Goal: Information Seeking & Learning: Learn about a topic

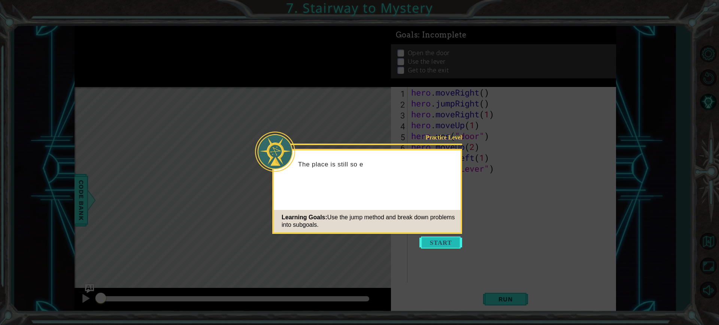
click at [442, 240] on button "Start" at bounding box center [441, 242] width 43 height 12
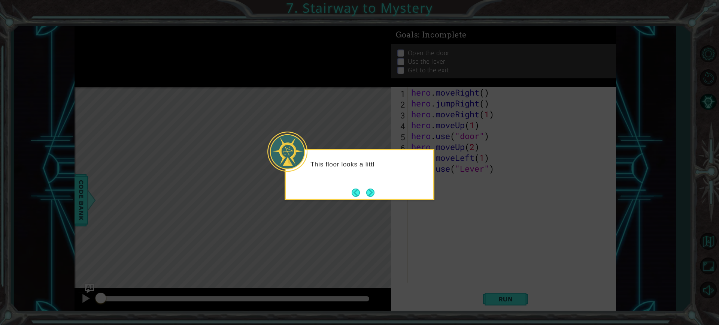
drag, startPoint x: 374, startPoint y: 194, endPoint x: 378, endPoint y: 202, distance: 8.9
click at [375, 198] on button "Next" at bounding box center [370, 192] width 10 height 10
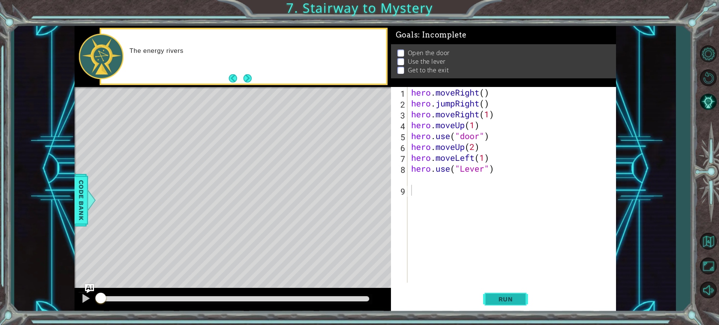
click at [511, 294] on button "Run" at bounding box center [505, 299] width 45 height 22
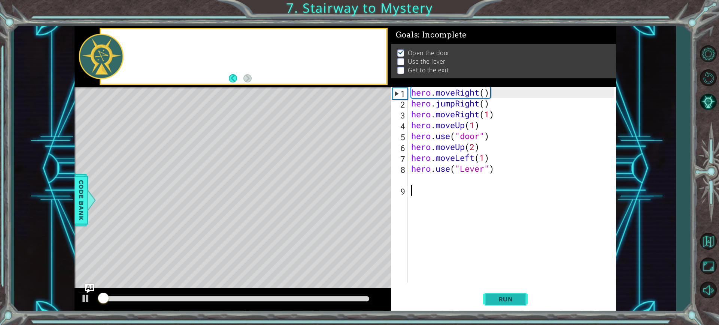
scroll to position [0, 0]
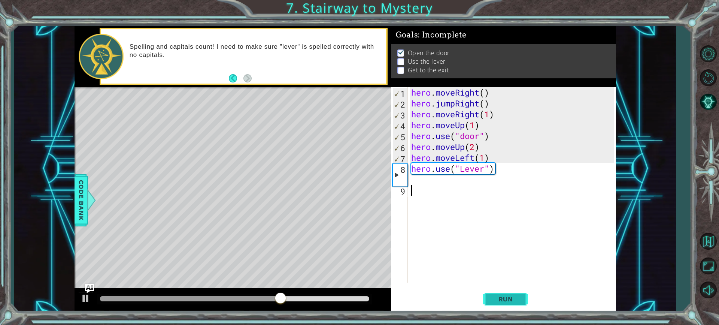
click at [501, 299] on span "Run" at bounding box center [506, 298] width 30 height 7
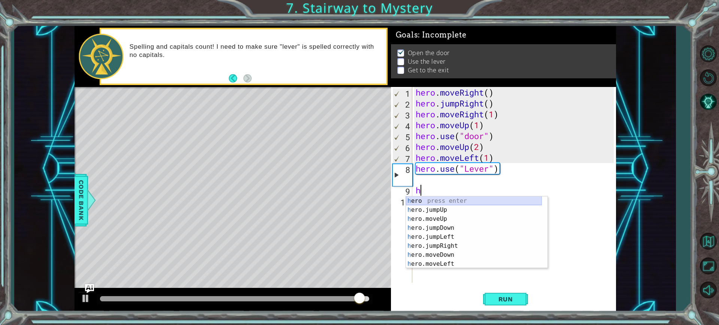
click at [439, 200] on div "h ero press enter h ero.jumpUp press enter h ero.moveUp press enter h ero.jumpD…" at bounding box center [474, 241] width 136 height 90
type textarea "hero"
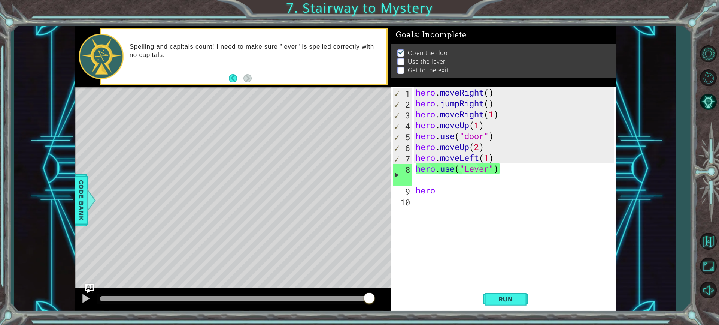
click at [440, 197] on div "hero . moveRight ( ) hero . jumpRight ( ) hero . moveRight ( 1 ) hero . moveUp …" at bounding box center [515, 195] width 203 height 217
click at [441, 193] on div "hero . moveRight ( ) hero . jumpRight ( ) hero . moveRight ( 1 ) hero . moveUp …" at bounding box center [515, 195] width 203 height 217
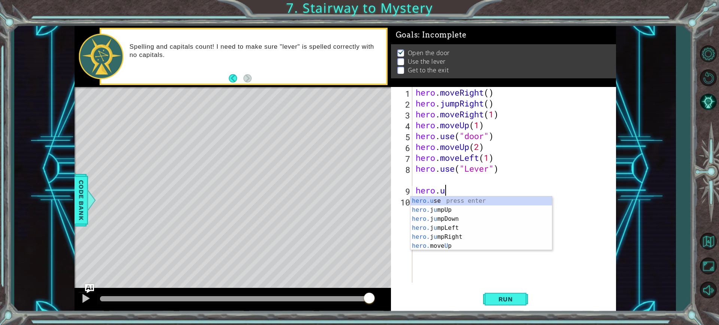
scroll to position [0, 1]
click at [442, 199] on div "hero.use press enter" at bounding box center [482, 209] width 142 height 27
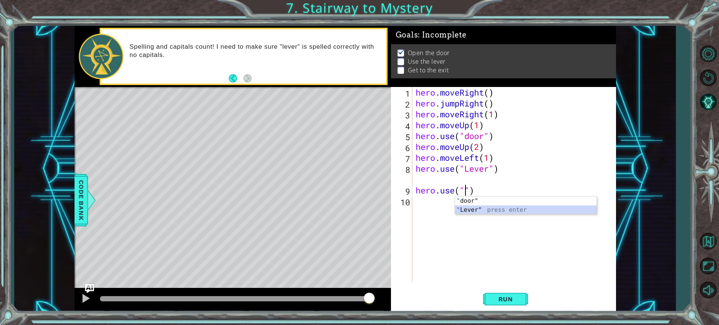
click at [486, 206] on div "" door" press enter " Lever" press enter" at bounding box center [526, 214] width 142 height 36
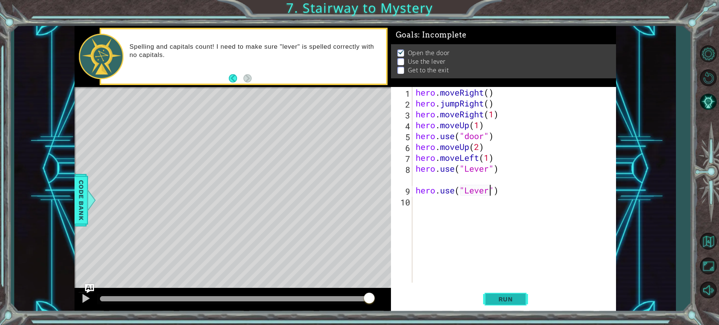
type textarea "hero.use("Lever")"
click at [498, 297] on span "Run" at bounding box center [506, 298] width 30 height 7
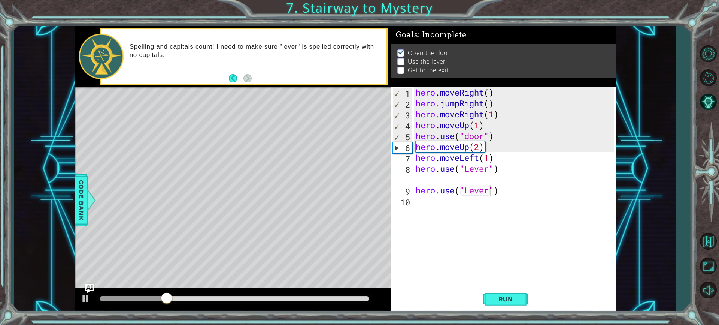
click at [412, 204] on div "hero.use("Lever") 1 2 3 4 5 6 7 8 9 10 hero . moveRight ( ) hero . jumpRight ( …" at bounding box center [502, 185] width 223 height 196
click at [418, 202] on div "hero . moveRight ( ) hero . jumpRight ( ) hero . moveRight ( 1 ) hero . moveUp …" at bounding box center [515, 195] width 203 height 217
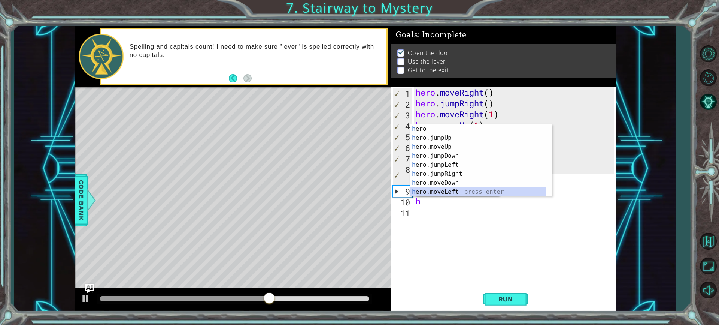
click at [445, 190] on div "h ero press enter h ero.jumpUp press enter h ero.moveUp press enter h ero.jumpD…" at bounding box center [479, 169] width 136 height 90
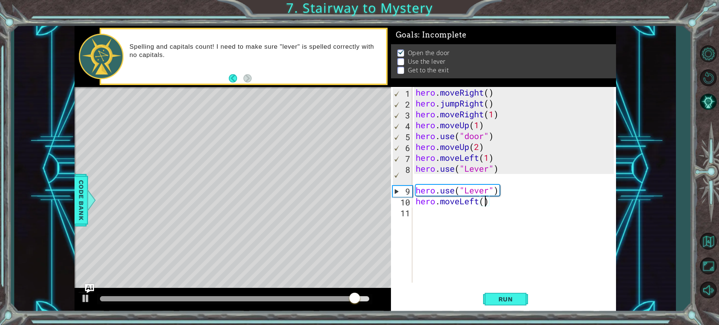
scroll to position [0, 3]
type textarea "hero.moveLeft(2)"
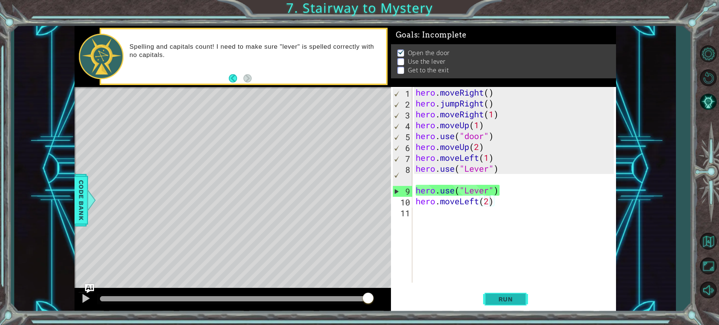
click at [494, 293] on button "Run" at bounding box center [505, 299] width 45 height 22
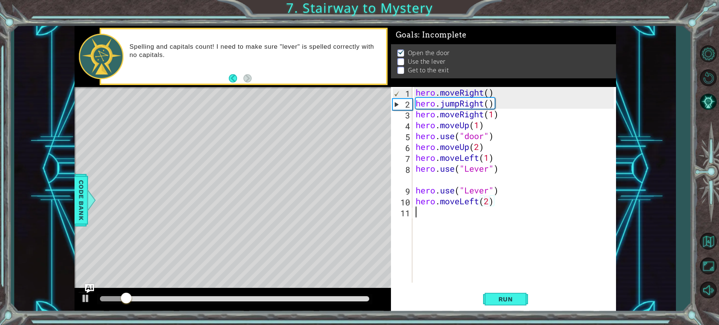
click at [430, 217] on div "hero . moveRight ( ) hero . jumpRight ( ) hero . moveRight ( 1 ) hero . moveUp …" at bounding box center [515, 195] width 203 height 217
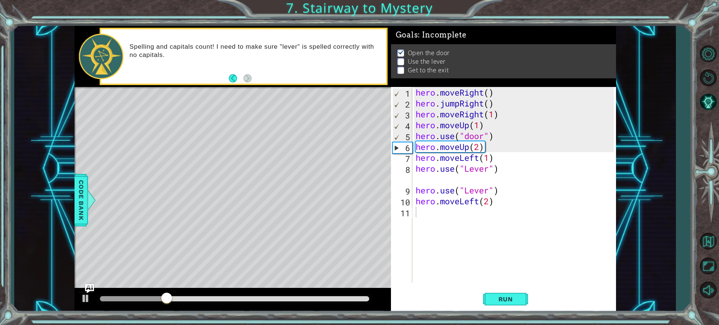
click at [342, 190] on div "Level Map" at bounding box center [248, 197] width 346 height 221
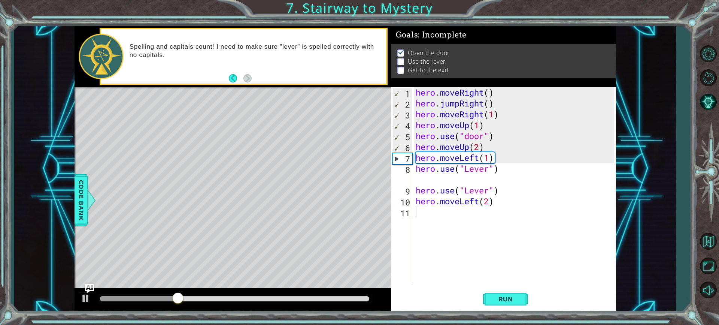
click at [342, 190] on div "Level Map" at bounding box center [248, 197] width 346 height 221
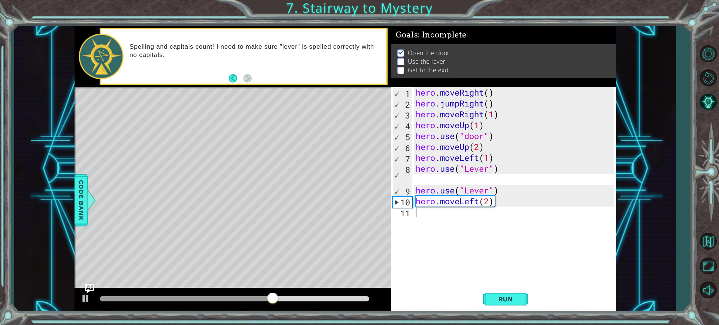
click at [432, 217] on div "hero . moveRight ( ) hero . jumpRight ( ) hero . moveRight ( 1 ) hero . moveUp …" at bounding box center [515, 195] width 203 height 217
type textarea "h"
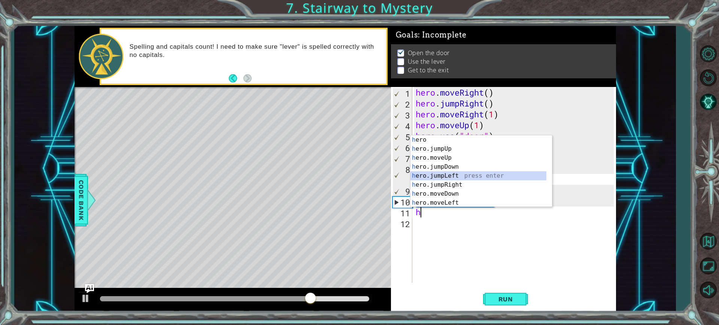
click at [449, 177] on div "h ero press enter h ero.jumpUp press enter h ero.moveUp press enter h ero.jumpD…" at bounding box center [479, 180] width 136 height 90
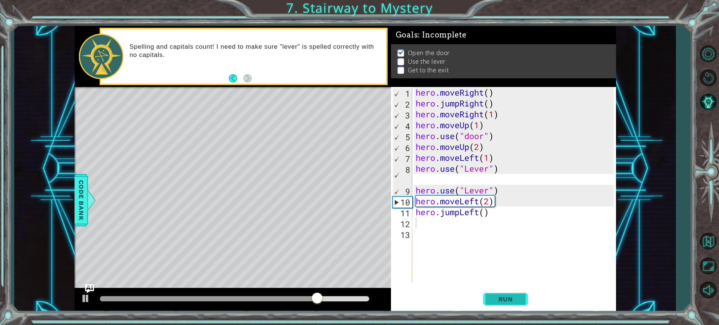
click at [492, 299] on span "Run" at bounding box center [506, 298] width 30 height 7
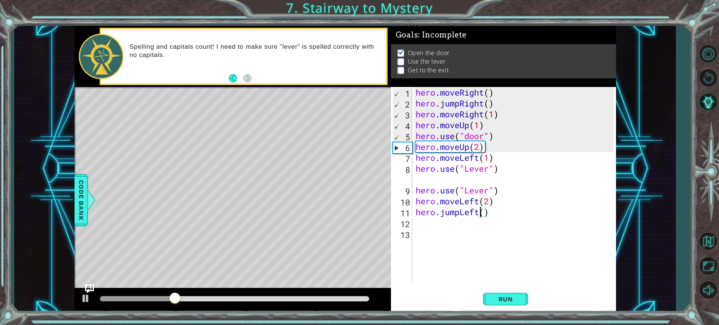
click at [482, 213] on div "hero . moveRight ( ) hero . jumpRight ( ) hero . moveRight ( 1 ) hero . moveUp …" at bounding box center [515, 195] width 203 height 217
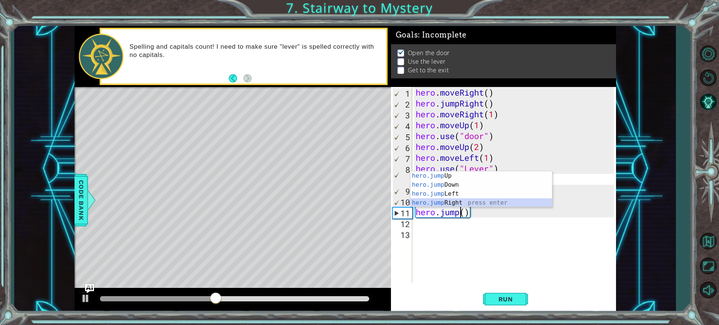
click at [468, 204] on div "hero.jump Up press enter hero.jump Down press enter hero.jump Left press enter …" at bounding box center [482, 198] width 142 height 54
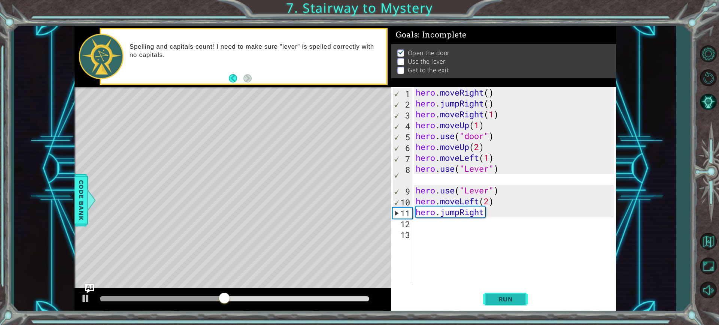
click at [511, 300] on span "Run" at bounding box center [506, 298] width 30 height 7
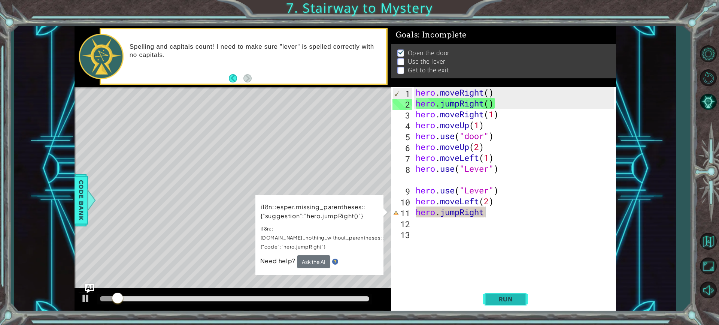
click at [514, 292] on button "Run" at bounding box center [505, 299] width 45 height 22
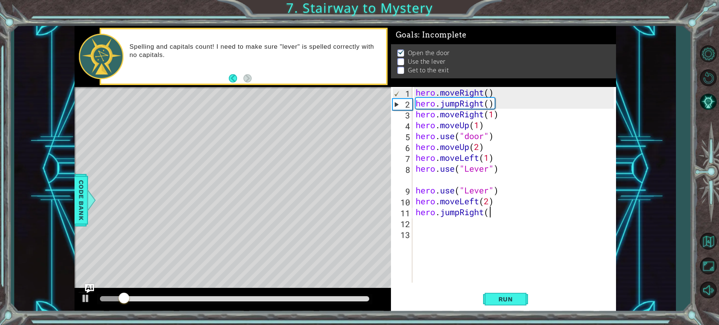
scroll to position [0, 3]
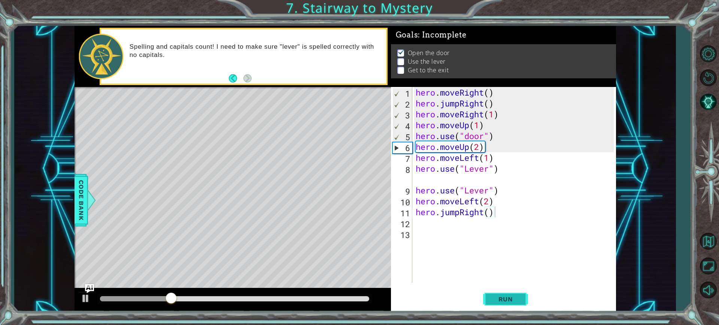
click at [508, 298] on span "Run" at bounding box center [506, 298] width 30 height 7
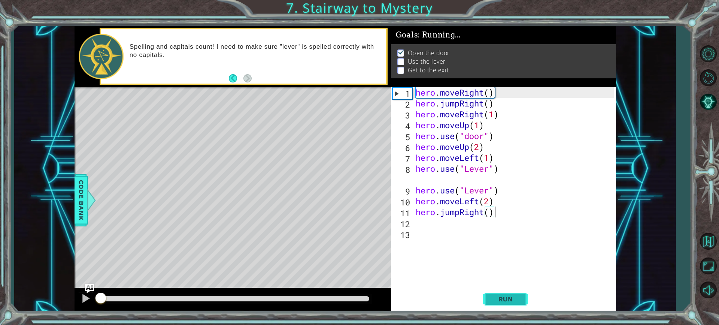
click at [508, 298] on span "Run" at bounding box center [506, 298] width 30 height 7
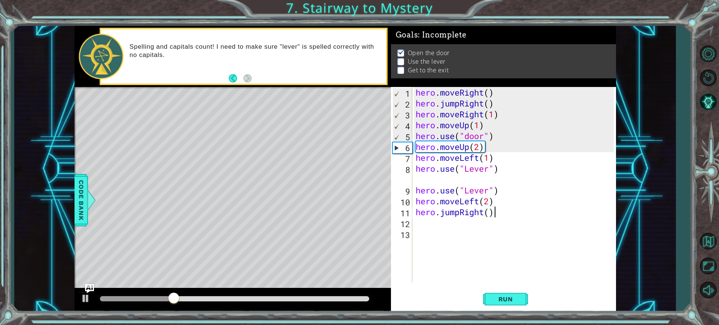
click at [502, 167] on div "hero . moveRight ( ) hero . jumpRight ( ) hero . moveRight ( 1 ) hero . moveUp …" at bounding box center [515, 195] width 203 height 217
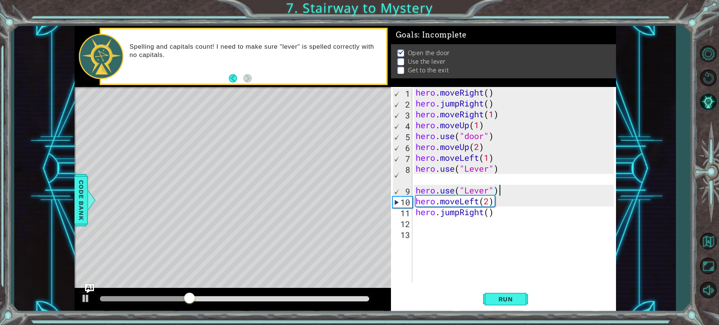
click at [507, 191] on div "hero . moveRight ( ) hero . jumpRight ( ) hero . moveRight ( 1 ) hero . moveUp …" at bounding box center [515, 195] width 203 height 217
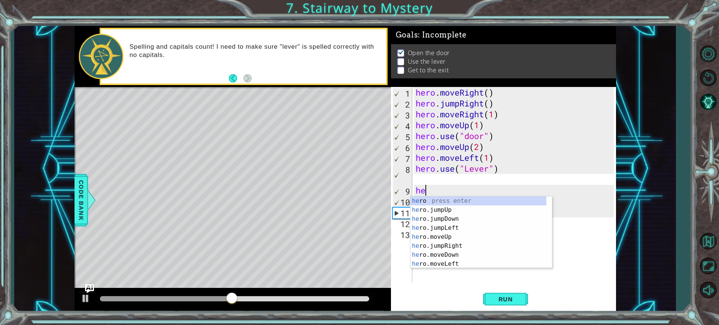
scroll to position [0, 0]
type textarea "h"
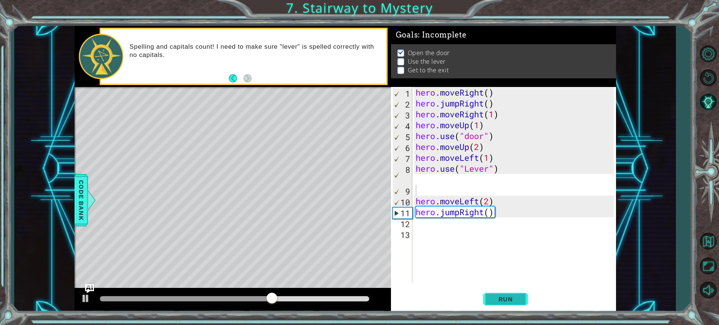
click at [500, 294] on button "Run" at bounding box center [505, 299] width 45 height 22
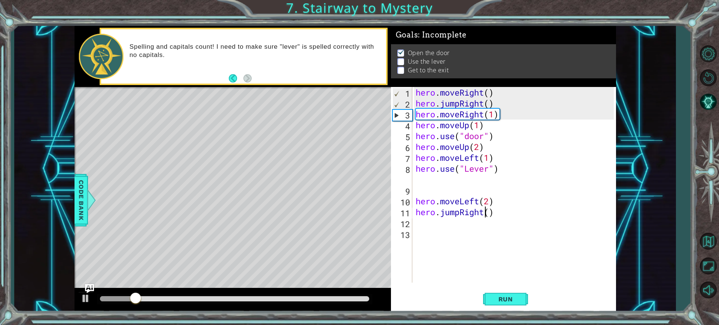
click at [486, 213] on div "hero . moveRight ( ) hero . jumpRight ( ) hero . moveRight ( 1 ) hero . moveUp …" at bounding box center [515, 195] width 203 height 217
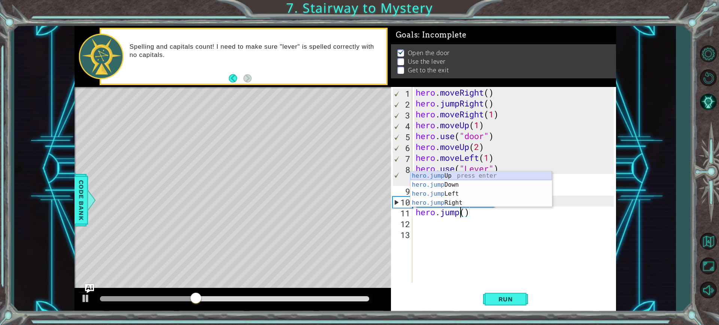
click at [465, 171] on div "hero.jump Up press enter hero.jump Down press enter hero.jump Left press enter …" at bounding box center [482, 188] width 142 height 35
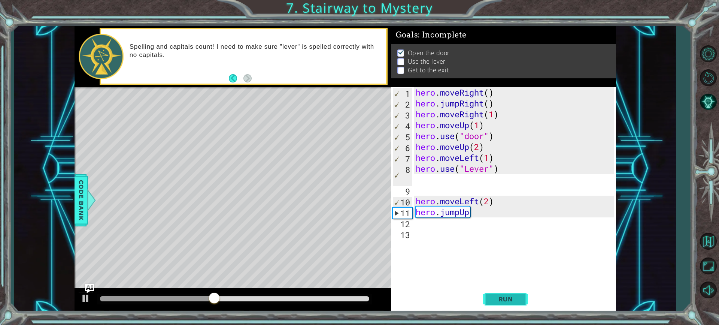
click at [490, 300] on button "Run" at bounding box center [505, 299] width 45 height 22
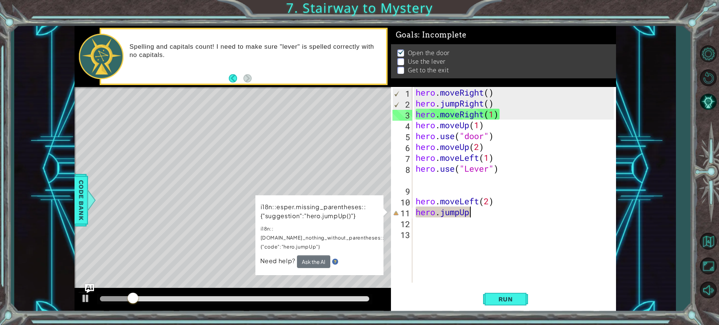
scroll to position [0, 2]
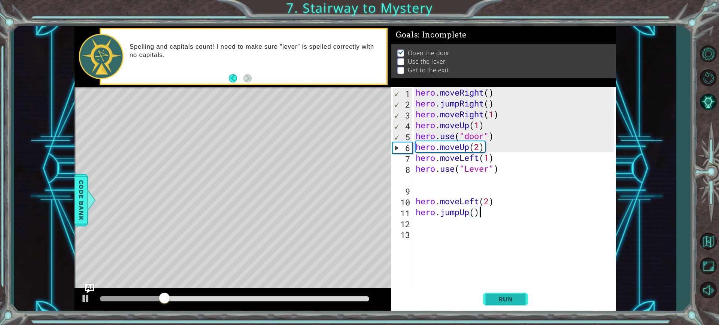
type textarea "hero.jumpUp()"
click at [515, 295] on button "Run" at bounding box center [505, 299] width 45 height 22
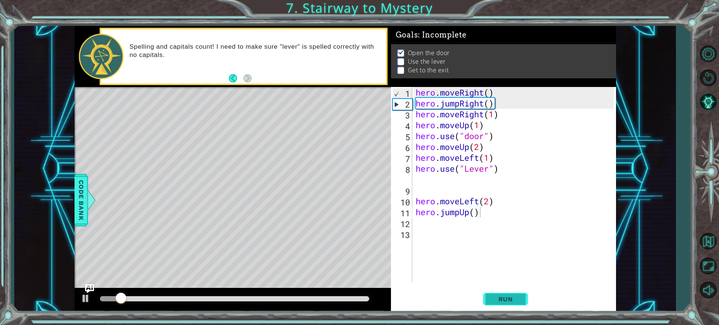
click at [511, 305] on button "Run" at bounding box center [505, 299] width 45 height 22
click at [435, 223] on div "hero . moveRight ( ) hero . jumpRight ( ) hero . moveRight ( 1 ) hero . moveUp …" at bounding box center [515, 195] width 203 height 217
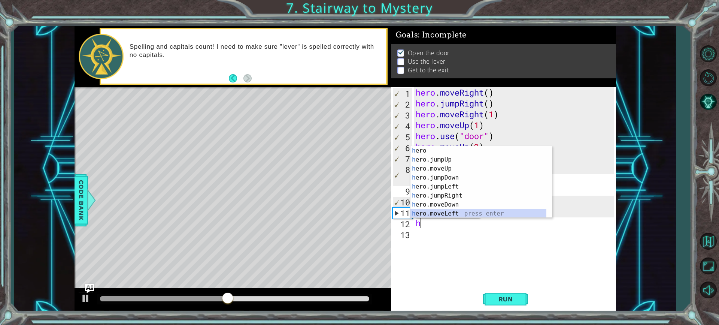
click at [472, 215] on div "h ero press enter h ero.jumpUp press enter h ero.moveUp press enter h ero.jumpD…" at bounding box center [479, 191] width 136 height 90
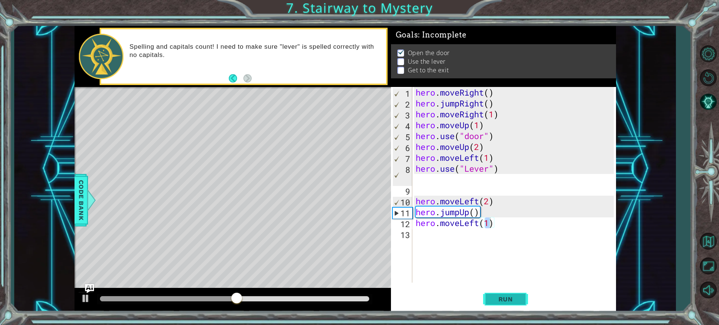
click at [513, 306] on button "Run" at bounding box center [505, 299] width 45 height 22
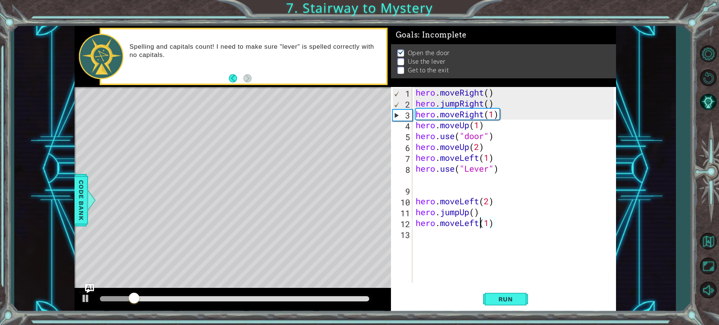
click at [480, 222] on div "hero . moveRight ( ) hero . jumpRight ( ) hero . moveRight ( 1 ) hero . moveUp …" at bounding box center [515, 195] width 203 height 217
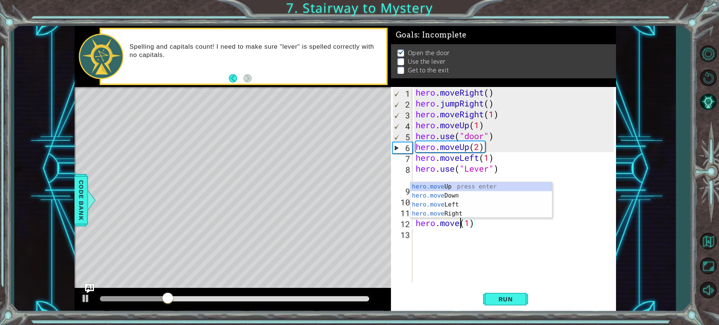
scroll to position [0, 2]
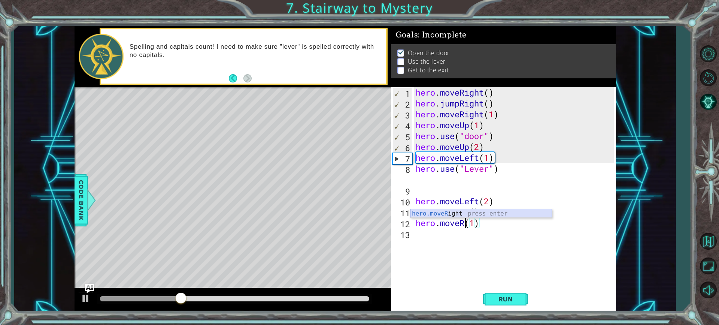
click at [476, 214] on div "hero.moveR ight press enter" at bounding box center [482, 222] width 142 height 27
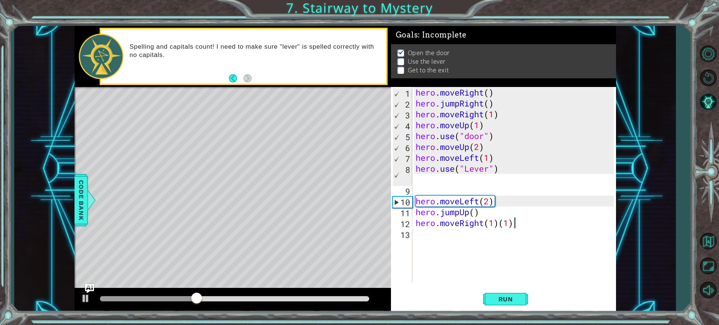
click at [513, 220] on div "hero . moveRight ( ) hero . jumpRight ( ) hero . moveRight ( 1 ) hero . moveUp …" at bounding box center [515, 195] width 203 height 217
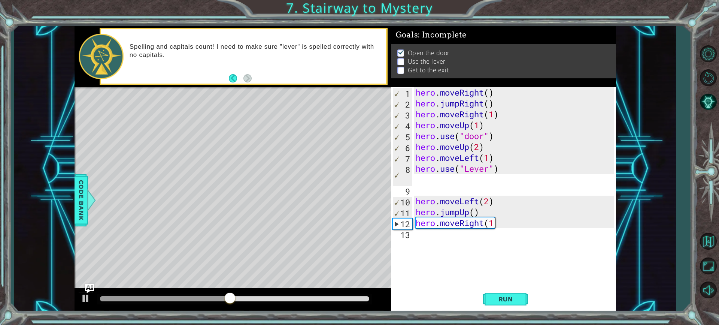
scroll to position [0, 3]
click at [495, 219] on div "hero . moveRight ( ) hero . jumpRight ( ) hero . moveRight ( 1 ) hero . moveUp …" at bounding box center [515, 195] width 203 height 217
drag, startPoint x: 496, startPoint y: 287, endPoint x: 496, endPoint y: 295, distance: 7.5
click at [495, 291] on div "hero.moveRight(2) 1 2 3 4 5 6 7 8 9 10 11 12 13 hero . moveRight ( ) hero . jum…" at bounding box center [503, 199] width 225 height 225
click at [498, 299] on span "Run" at bounding box center [506, 298] width 30 height 7
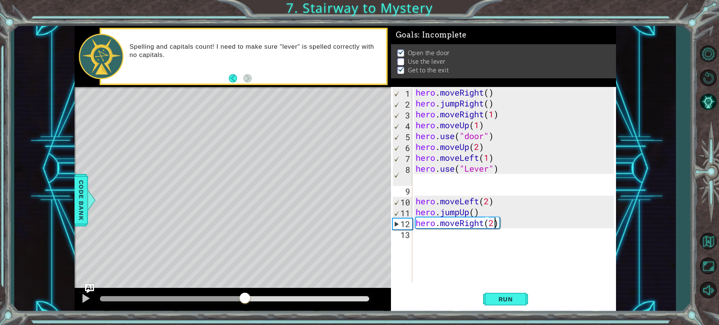
click at [245, 299] on div at bounding box center [172, 298] width 145 height 5
click at [223, 293] on div at bounding box center [233, 300] width 317 height 24
click at [212, 289] on div at bounding box center [233, 300] width 317 height 24
click at [209, 301] on div at bounding box center [172, 298] width 145 height 5
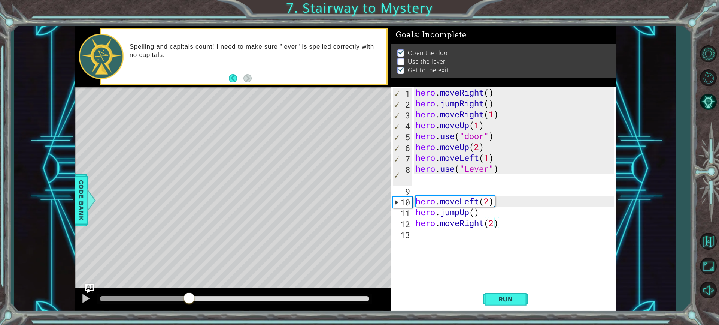
drag, startPoint x: 209, startPoint y: 301, endPoint x: 190, endPoint y: 288, distance: 23.6
click at [190, 288] on div at bounding box center [233, 300] width 317 height 24
drag, startPoint x: 502, startPoint y: 169, endPoint x: 457, endPoint y: 171, distance: 44.3
click at [457, 171] on div "hero . moveRight ( ) hero . jumpRight ( ) hero . moveRight ( 1 ) hero . moveUp …" at bounding box center [515, 195] width 203 height 217
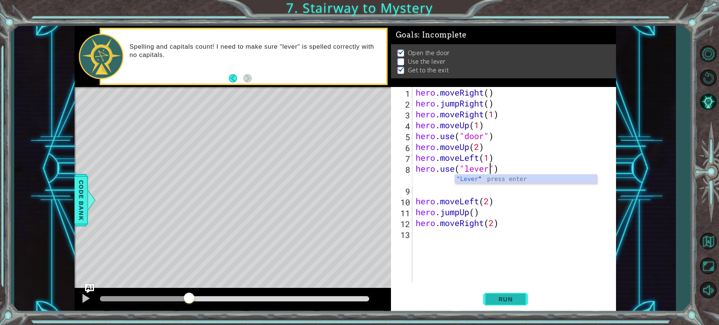
type textarea "hero.use("lever")"
click at [508, 294] on button "Run" at bounding box center [505, 299] width 45 height 22
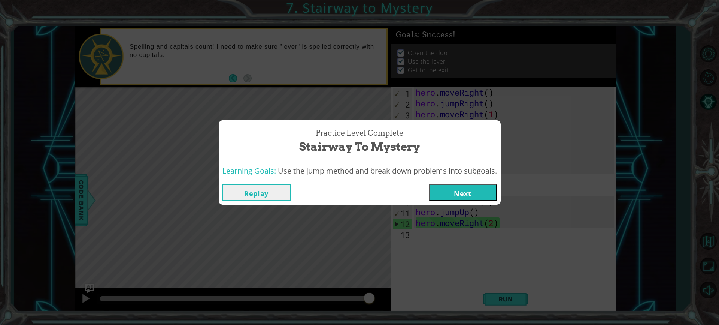
click at [481, 186] on button "Next" at bounding box center [463, 192] width 68 height 17
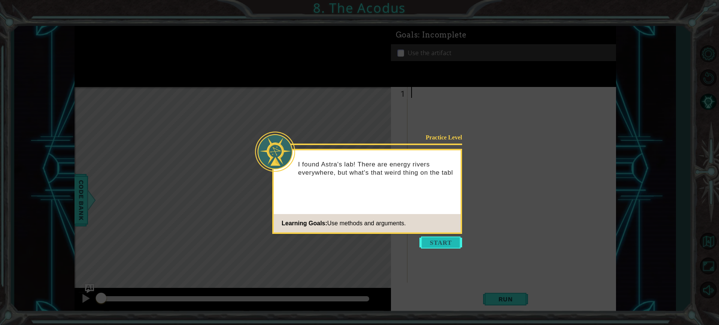
click at [446, 236] on button "Start" at bounding box center [441, 242] width 43 height 12
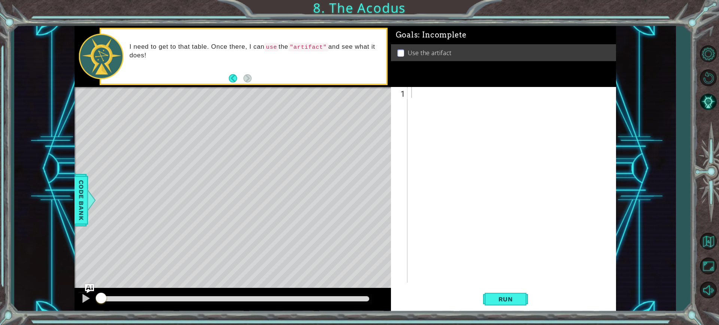
click at [409, 50] on p "Use the artifact" at bounding box center [430, 53] width 44 height 8
click at [401, 50] on p at bounding box center [400, 52] width 7 height 7
click at [313, 53] on p "I need to get to that table. Once there, I can use the "artifact" and see what …" at bounding box center [256, 51] width 252 height 17
click at [503, 297] on span "Run" at bounding box center [506, 298] width 30 height 7
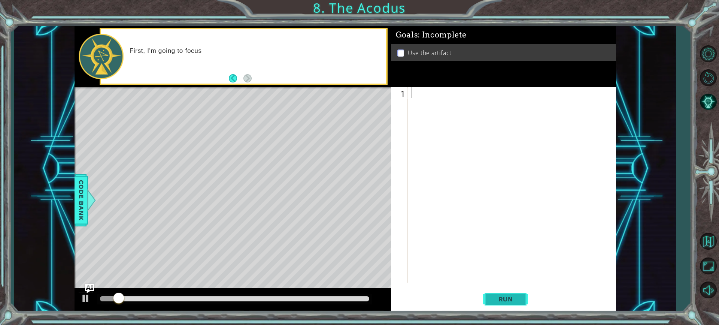
click at [502, 294] on button "Run" at bounding box center [505, 299] width 45 height 22
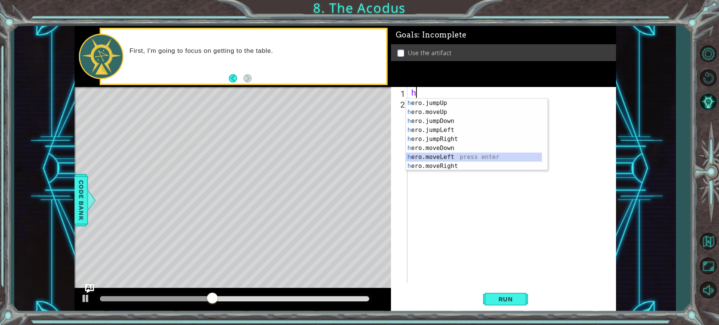
click at [446, 154] on div "h ero.jumpUp press enter h ero.moveUp press enter h ero.jumpDown press enter h …" at bounding box center [474, 144] width 136 height 90
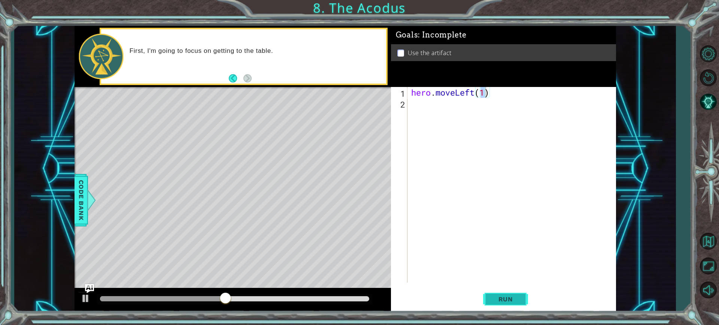
click at [519, 303] on button "Run" at bounding box center [505, 299] width 45 height 22
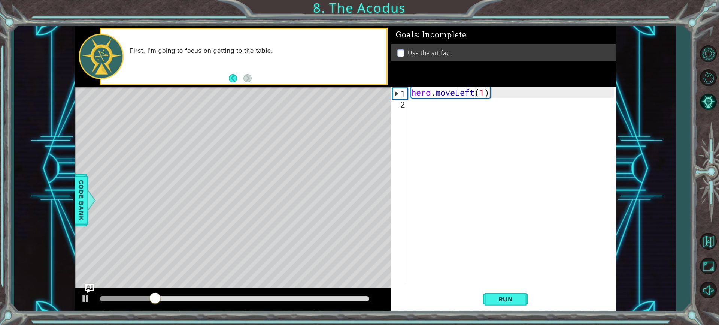
click at [474, 91] on div "hero . moveLeft ( 1 )" at bounding box center [514, 195] width 208 height 217
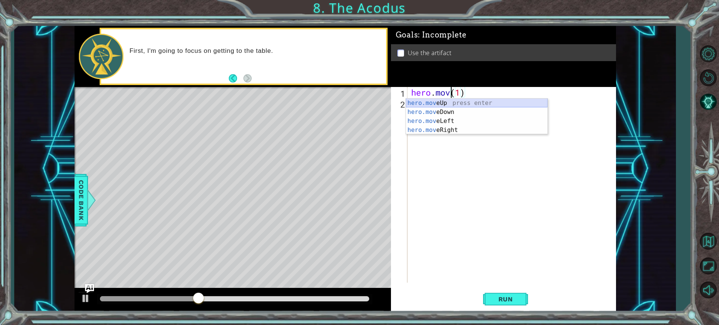
click at [446, 100] on div "hero.mov eUp press enter hero.mov eDown press enter hero.mov eLeft press enter …" at bounding box center [477, 126] width 142 height 54
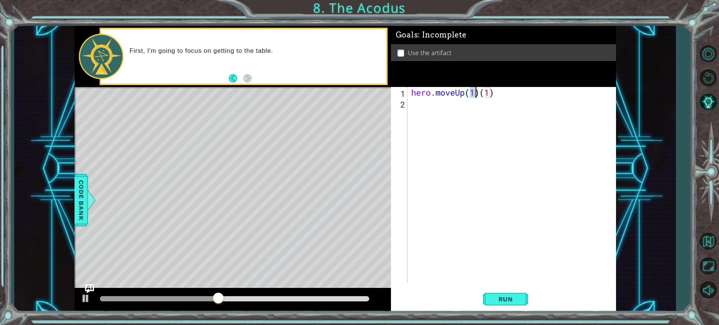
click at [499, 92] on div "hero . moveUp ( 1 ) ( 1 )" at bounding box center [514, 195] width 208 height 217
click at [473, 92] on div "hero . moveUp ( 1 )" at bounding box center [514, 195] width 208 height 217
click at [475, 91] on div "hero . moveUp ( 1 )" at bounding box center [514, 195] width 208 height 217
type textarea "hero.moveUp(2)"
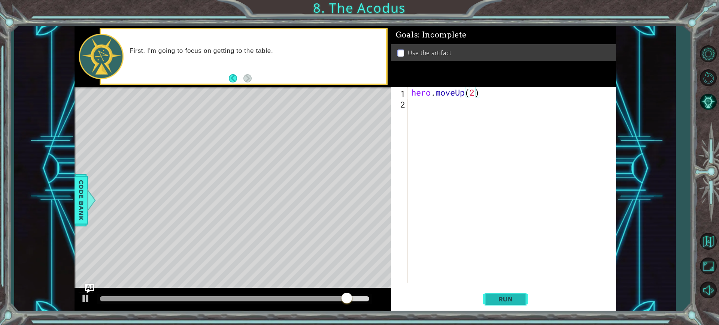
click at [509, 297] on span "Run" at bounding box center [506, 298] width 30 height 7
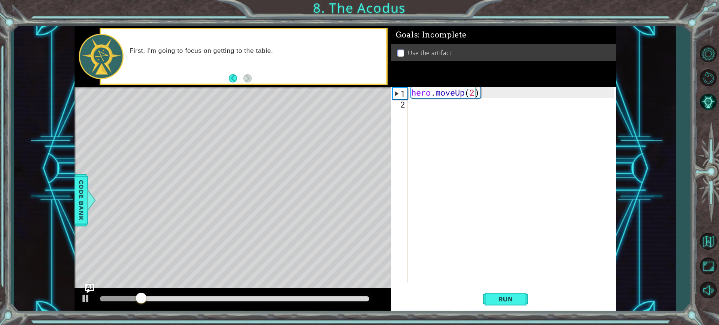
click at [413, 109] on div "hero . moveUp ( 2 )" at bounding box center [514, 195] width 208 height 217
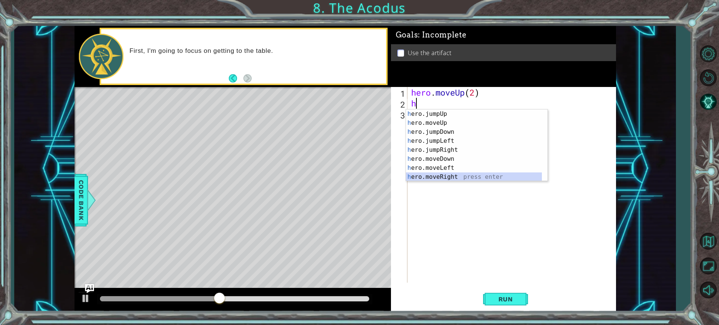
drag, startPoint x: 455, startPoint y: 177, endPoint x: 520, endPoint y: 259, distance: 105.1
click at [466, 196] on body "1 ההההההההההההההההההההההההההההההההההההההההההההההההההההההההההההההההההההההההההההה…" at bounding box center [359, 162] width 719 height 325
drag, startPoint x: 452, startPoint y: 166, endPoint x: 454, endPoint y: 172, distance: 7.0
click at [452, 169] on div "h ero.jumpUp press enter h ero.moveUp press enter h ero.jumpDown press enter h …" at bounding box center [474, 154] width 136 height 90
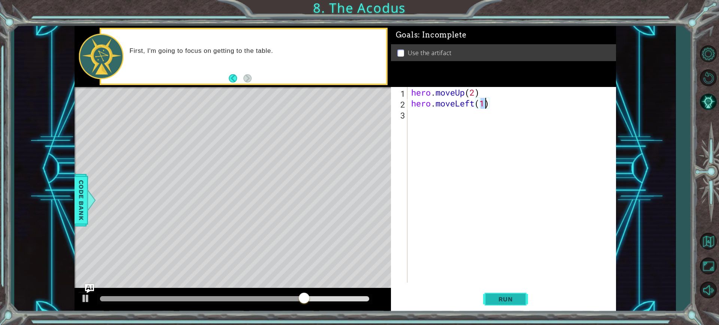
type textarea "hero.moveLeft(1)"
click at [497, 303] on span "Run" at bounding box center [506, 298] width 30 height 7
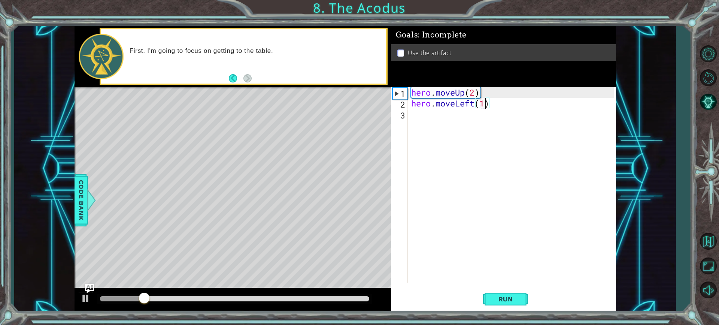
click at [422, 116] on div "hero . moveUp ( 2 ) hero . moveLeft ( 1 )" at bounding box center [514, 195] width 208 height 217
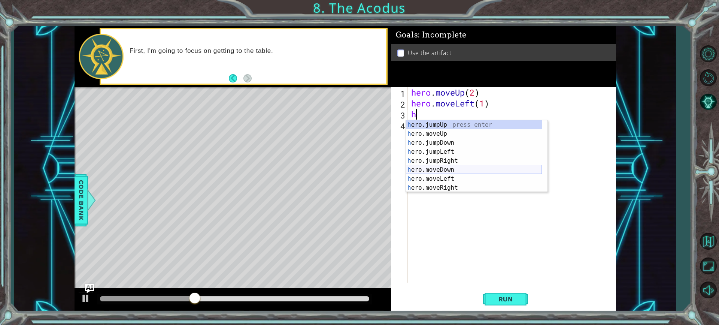
click at [443, 167] on div "h ero.jumpUp press enter h ero.moveUp press enter h ero.jumpDown press enter h …" at bounding box center [474, 165] width 136 height 90
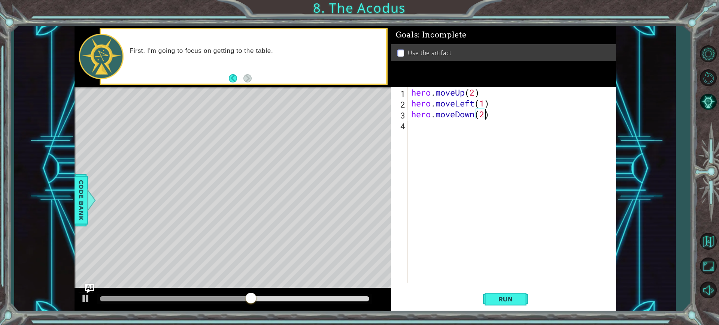
scroll to position [0, 3]
type textarea "hero.moveDown(2)"
click at [491, 303] on button "Run" at bounding box center [505, 299] width 45 height 22
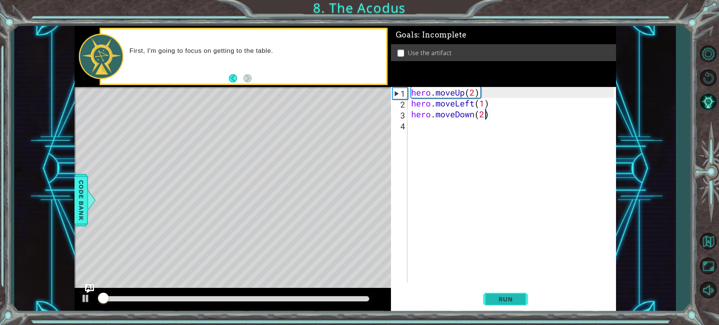
click at [491, 303] on button "Run" at bounding box center [505, 299] width 45 height 22
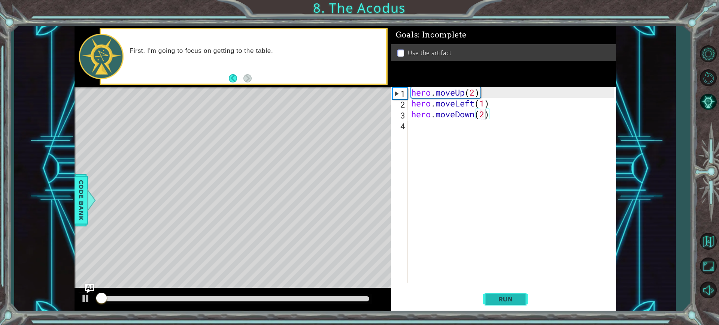
click at [491, 303] on button "Run" at bounding box center [505, 299] width 45 height 22
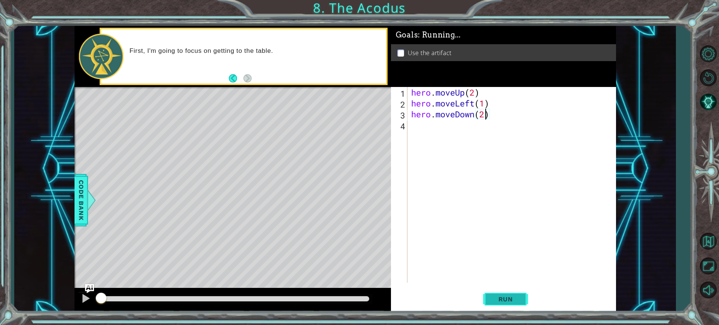
click at [491, 303] on button "Run" at bounding box center [505, 299] width 45 height 22
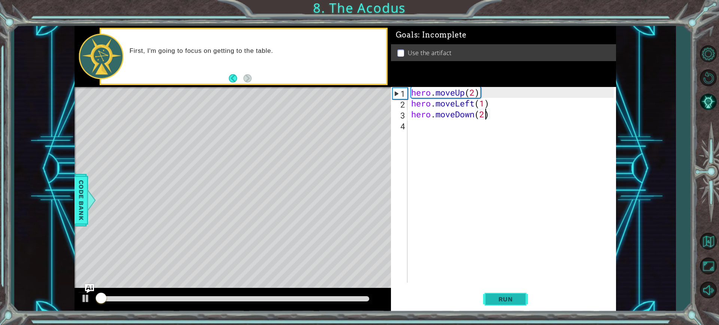
click at [491, 303] on button "Run" at bounding box center [505, 299] width 45 height 22
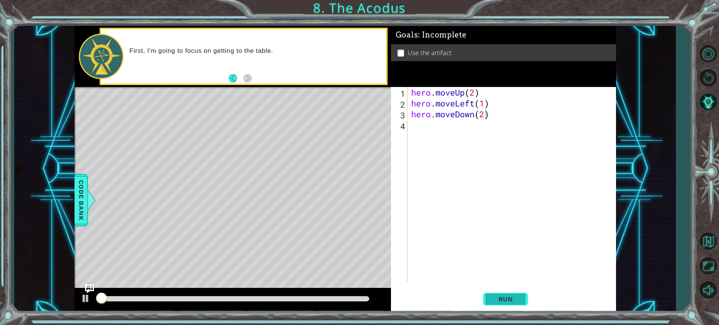
click at [491, 303] on button "Run" at bounding box center [505, 299] width 45 height 22
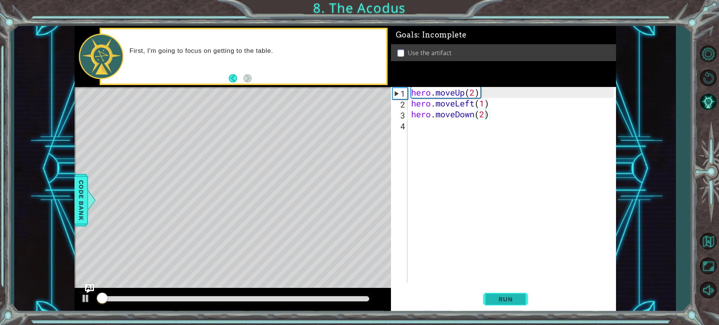
click at [491, 303] on button "Run" at bounding box center [505, 299] width 45 height 22
click at [412, 134] on div "hero . moveUp ( 2 ) hero . moveLeft ( 1 ) hero . moveDown ( 2 )" at bounding box center [514, 195] width 208 height 217
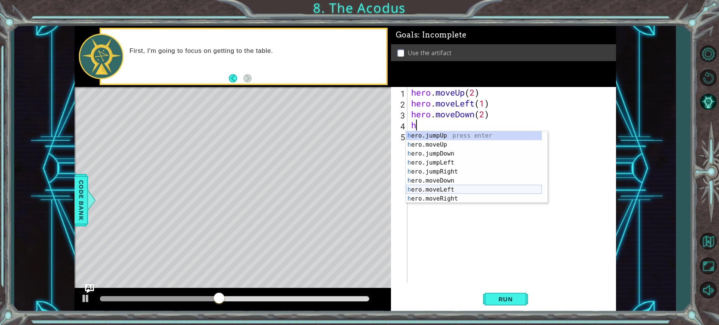
click at [451, 190] on div "h ero.jumpUp press enter h ero.moveUp press enter h ero.jumpDown press enter h …" at bounding box center [474, 176] width 136 height 90
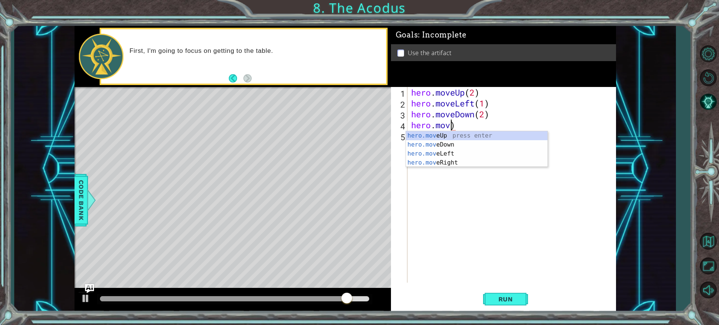
click at [465, 121] on div "hero . moveUp ( 2 ) hero . moveLeft ( 1 ) hero . moveDown ( 2 ) hero . mov )" at bounding box center [514, 195] width 208 height 217
type textarea "hero."
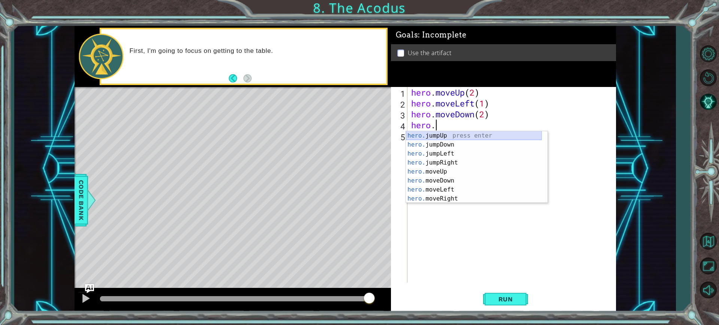
click at [451, 133] on div "hero. jumpUp press enter hero. jumpDown press enter hero. jumpLeft press enter …" at bounding box center [474, 176] width 136 height 90
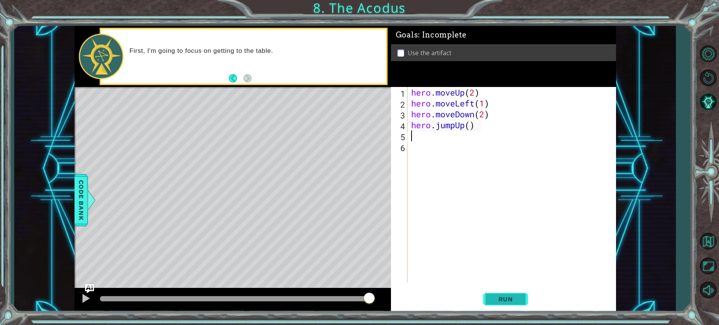
click at [503, 299] on span "Run" at bounding box center [506, 298] width 30 height 7
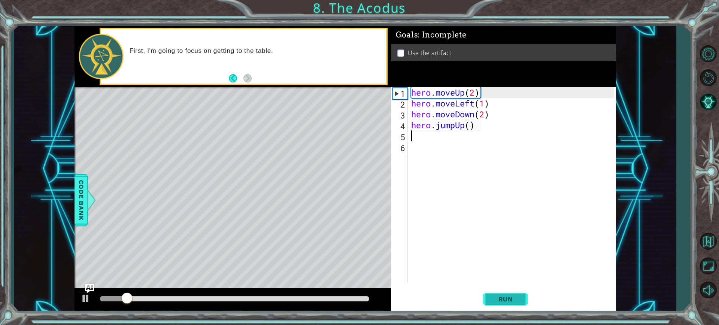
click at [514, 307] on button "Run" at bounding box center [505, 299] width 45 height 22
click at [463, 126] on div "hero . moveUp ( 2 ) hero . moveLeft ( 1 ) hero . moveDown ( 2 ) hero . jumpUp (…" at bounding box center [514, 195] width 208 height 217
click at [464, 127] on div "hero . moveUp ( 2 ) hero . moveLeft ( 1 ) hero . moveDown ( 2 ) hero . jumpUp (…" at bounding box center [514, 195] width 208 height 217
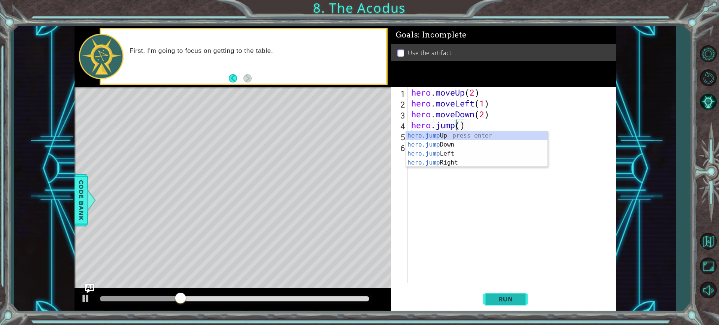
scroll to position [0, 2]
drag, startPoint x: 443, startPoint y: 165, endPoint x: 482, endPoint y: 247, distance: 90.1
click at [443, 166] on div "hero.jump Up press enter hero.jump Down press enter hero.jump Left press enter …" at bounding box center [477, 158] width 142 height 54
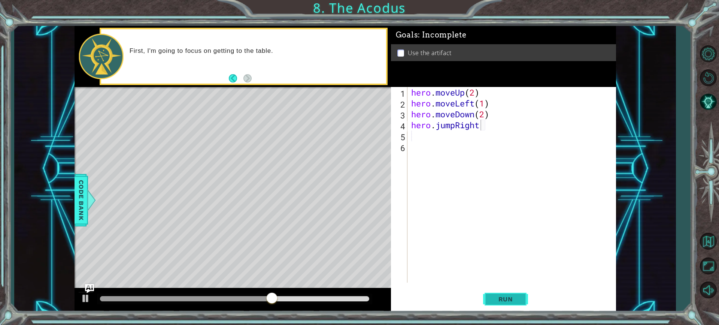
click at [505, 300] on span "Run" at bounding box center [506, 298] width 30 height 7
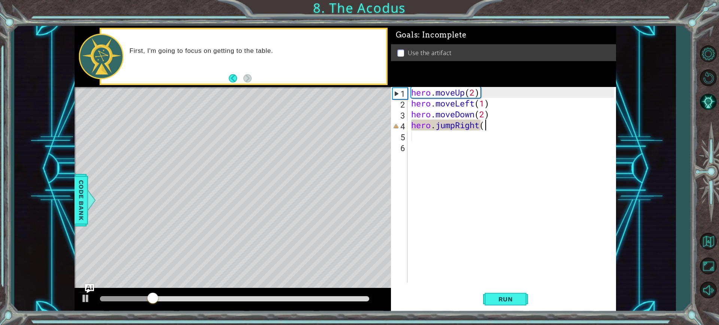
scroll to position [0, 3]
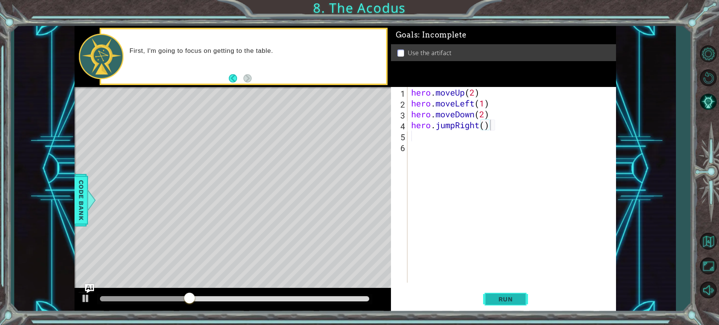
click at [514, 306] on button "Run" at bounding box center [505, 299] width 45 height 22
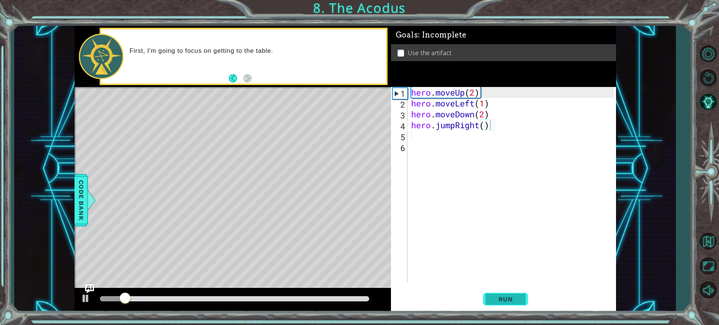
click at [514, 306] on button "Run" at bounding box center [505, 299] width 45 height 22
click at [479, 126] on div "hero . moveUp ( 2 ) hero . moveLeft ( 1 ) hero . moveDown ( 2 ) hero . jumpRigh…" at bounding box center [514, 195] width 208 height 217
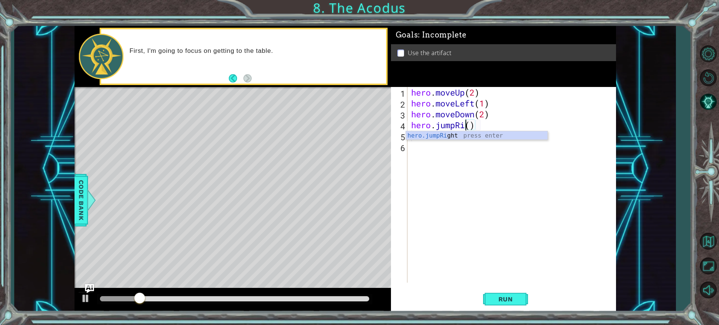
scroll to position [0, 2]
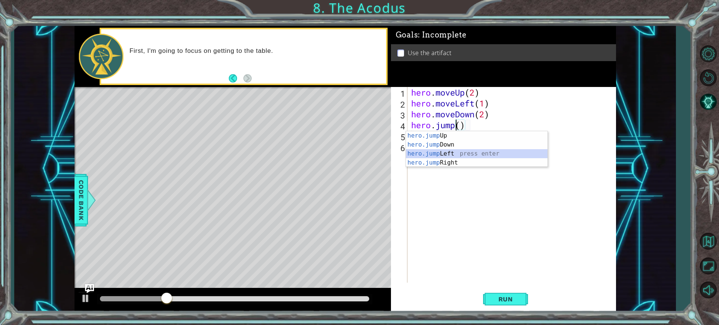
click at [474, 149] on div "hero.jump Up press enter hero.jump Down press enter hero.jump Left press enter …" at bounding box center [477, 158] width 142 height 54
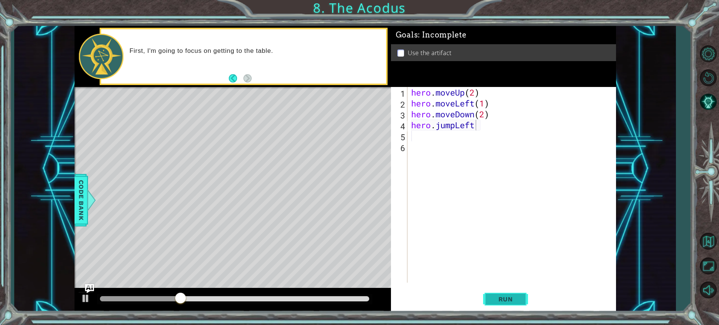
click at [516, 294] on button "Run" at bounding box center [505, 299] width 45 height 22
type textarea "hero.jumpLeft()"
click at [505, 302] on span "Run" at bounding box center [506, 298] width 30 height 7
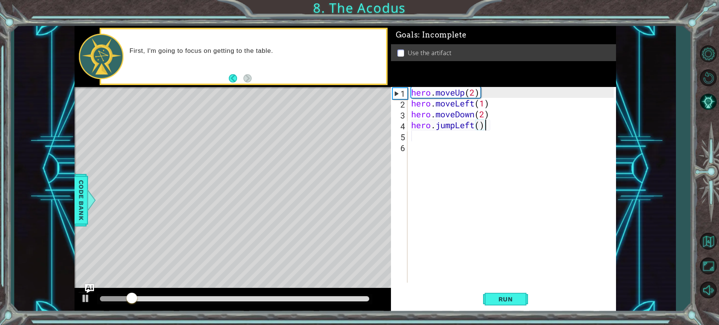
click at [426, 134] on div "hero . moveUp ( 2 ) hero . moveLeft ( 1 ) hero . moveDown ( 2 ) hero . jumpLeft…" at bounding box center [514, 195] width 208 height 217
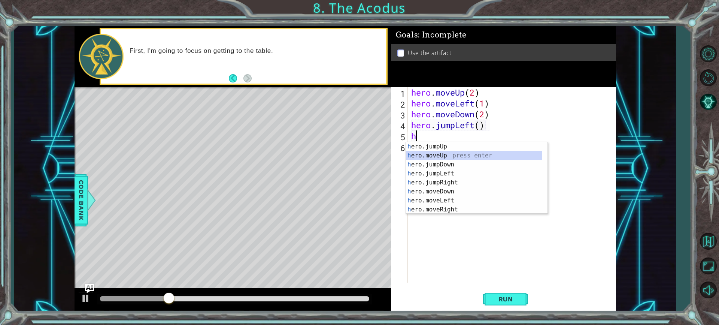
click at [439, 155] on div "h ero.jumpUp press enter h ero.moveUp press enter h ero.jumpDown press enter h …" at bounding box center [474, 187] width 136 height 90
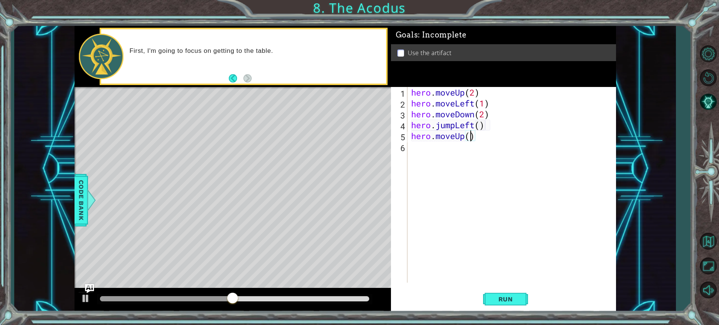
type textarea "hero.moveUp(2)"
click at [422, 156] on div "hero . moveUp ( 2 ) hero . moveLeft ( 1 ) hero . moveDown ( 2 ) hero . jumpLeft…" at bounding box center [514, 195] width 208 height 217
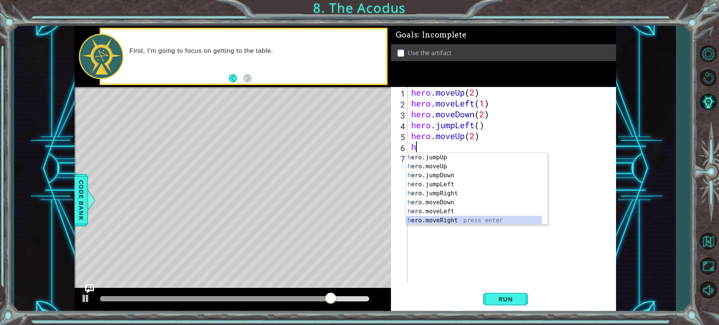
click at [448, 217] on div "h ero.jumpUp press enter h ero.moveUp press enter h ero.jumpDown press enter h …" at bounding box center [474, 198] width 136 height 90
type textarea "hero.moveRight(1)"
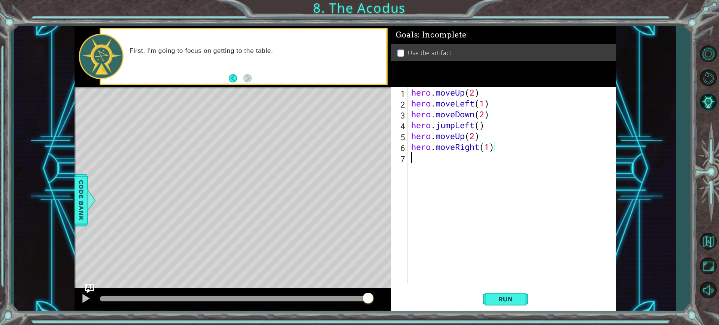
click at [401, 155] on div "7" at bounding box center [400, 158] width 15 height 11
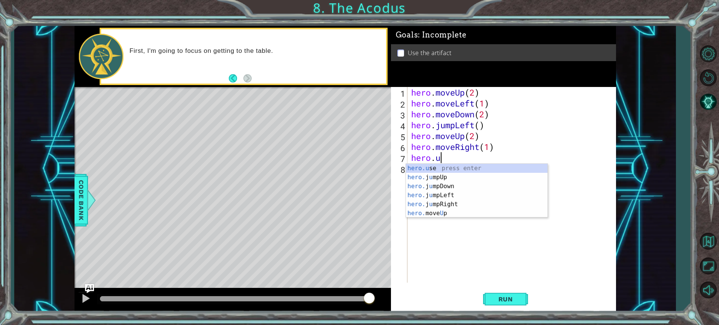
scroll to position [0, 1]
click at [426, 169] on div "hero.use press enter" at bounding box center [477, 177] width 142 height 27
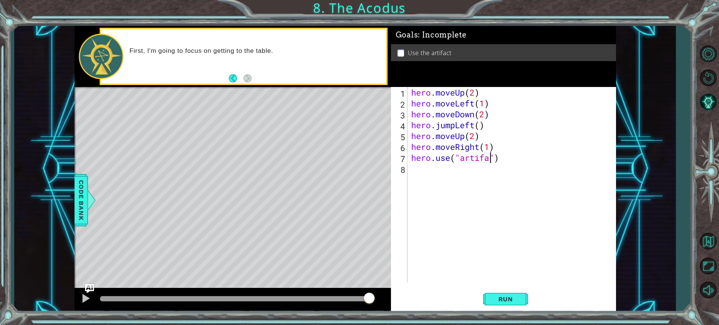
scroll to position [0, 4]
type textarea "hero.use("artifact")"
click at [520, 303] on span "Run" at bounding box center [506, 298] width 30 height 7
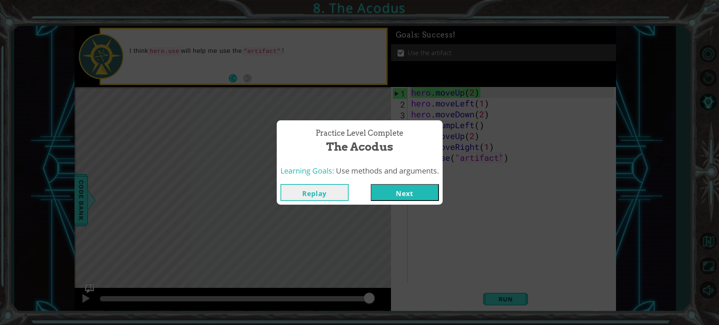
click at [406, 188] on button "Next" at bounding box center [405, 192] width 68 height 17
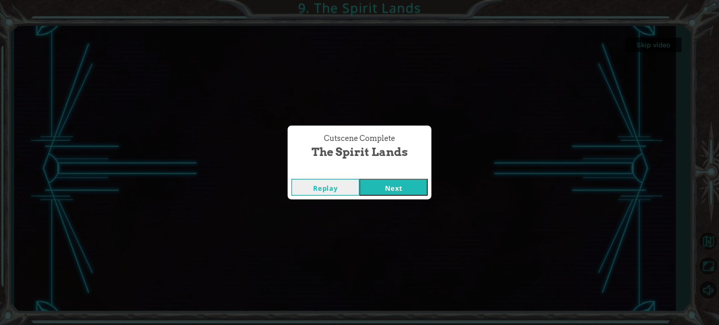
click at [402, 188] on button "Next" at bounding box center [394, 187] width 68 height 17
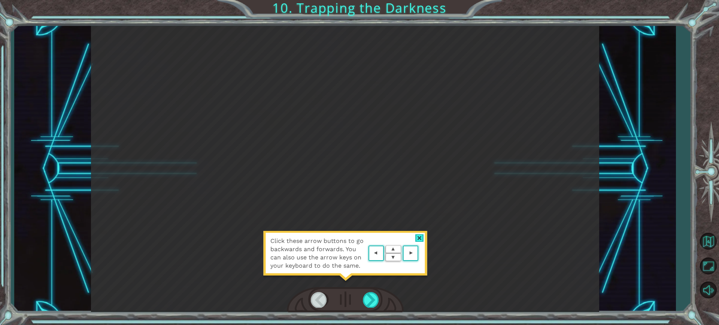
click at [370, 291] on div at bounding box center [345, 300] width 117 height 26
click at [370, 293] on div at bounding box center [371, 299] width 16 height 15
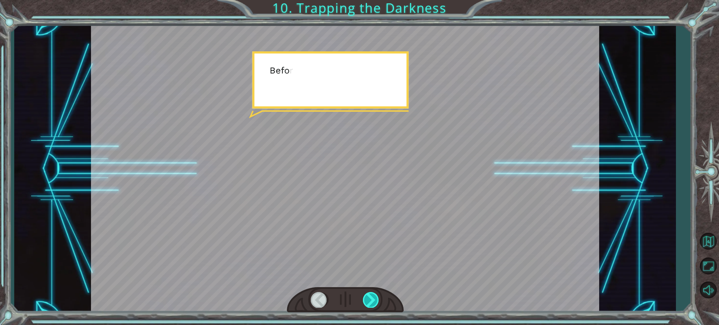
click at [370, 293] on div at bounding box center [371, 299] width 16 height 15
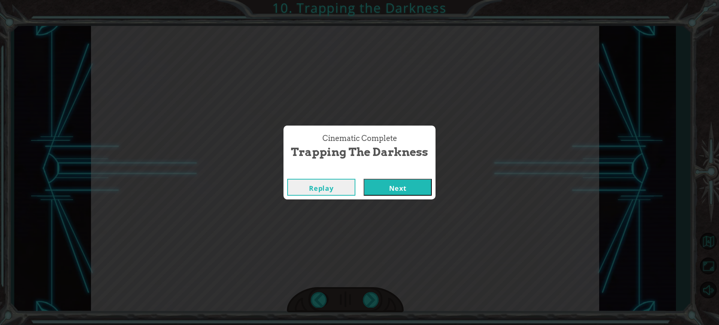
click at [402, 192] on button "Next" at bounding box center [398, 187] width 68 height 17
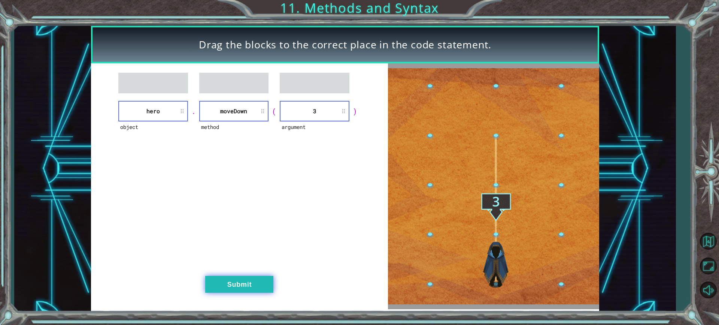
click at [267, 289] on button "Submit" at bounding box center [239, 284] width 68 height 17
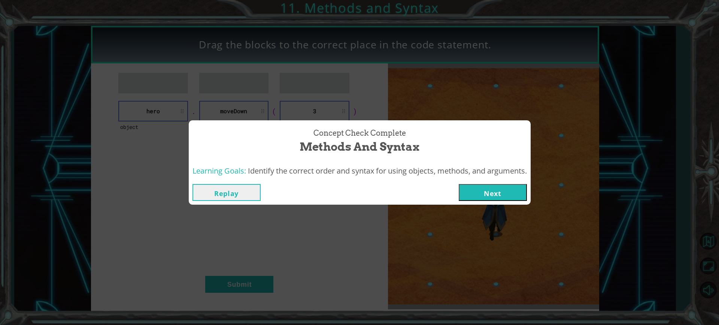
click at [488, 187] on button "Next" at bounding box center [493, 192] width 68 height 17
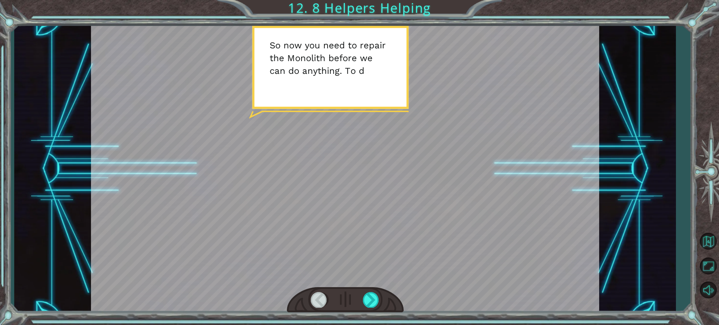
click at [370, 291] on div at bounding box center [345, 300] width 117 height 26
click at [369, 293] on div at bounding box center [345, 300] width 117 height 26
click at [370, 294] on div at bounding box center [371, 299] width 16 height 15
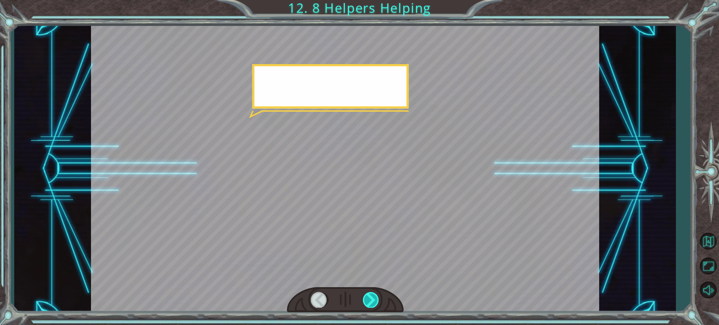
click at [370, 294] on div at bounding box center [371, 299] width 16 height 15
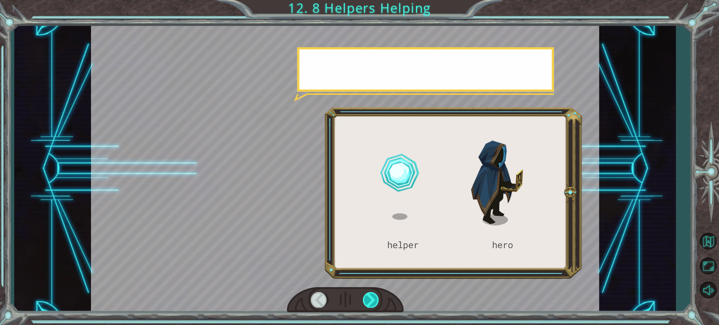
click at [370, 294] on div at bounding box center [371, 299] width 16 height 15
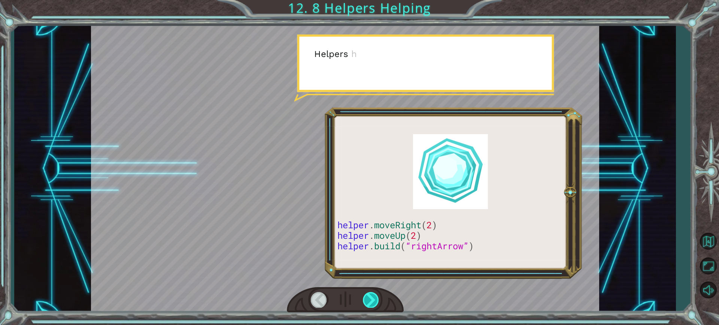
click at [374, 299] on div at bounding box center [371, 299] width 16 height 15
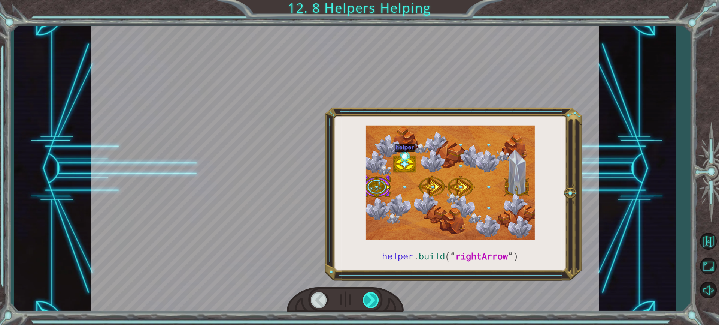
click at [374, 299] on div at bounding box center [371, 299] width 16 height 15
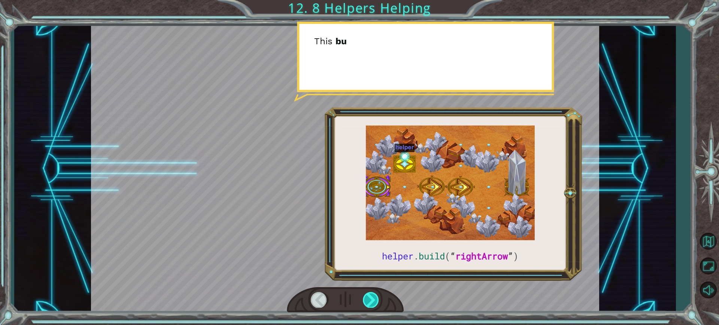
click at [374, 299] on div at bounding box center [371, 299] width 16 height 15
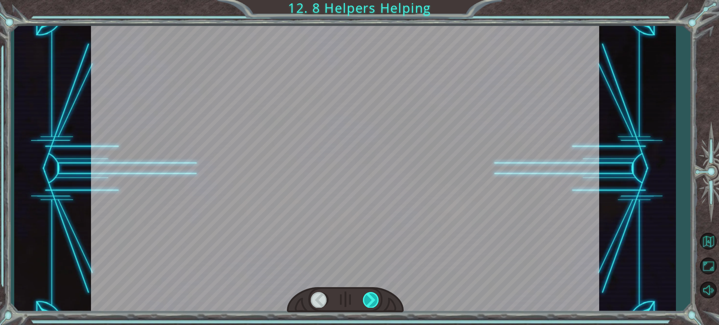
click at [374, 299] on div at bounding box center [371, 299] width 16 height 15
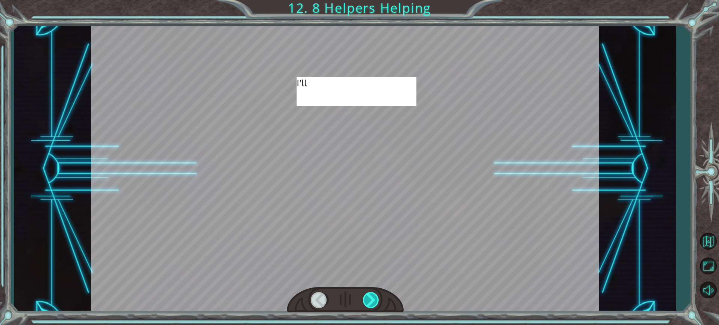
click at [374, 299] on div at bounding box center [371, 299] width 16 height 15
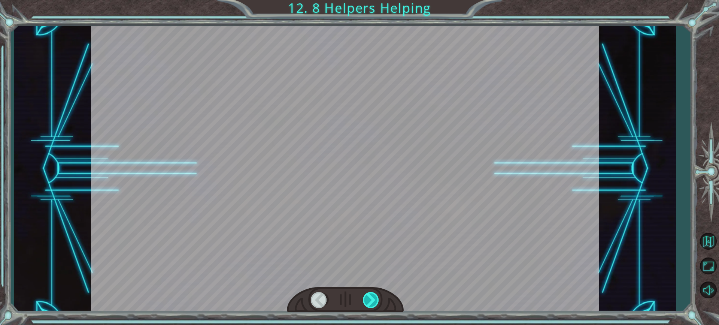
click at [374, 299] on div at bounding box center [371, 299] width 16 height 15
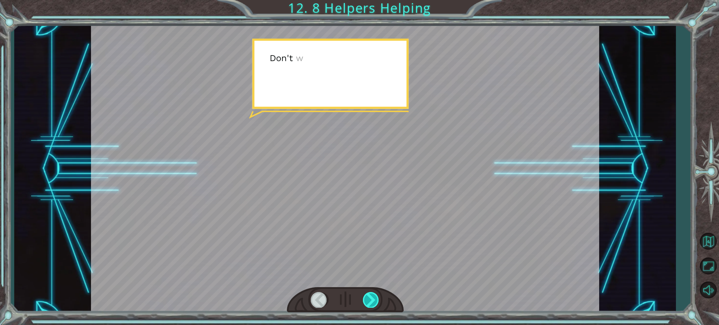
click at [373, 300] on div at bounding box center [371, 299] width 16 height 15
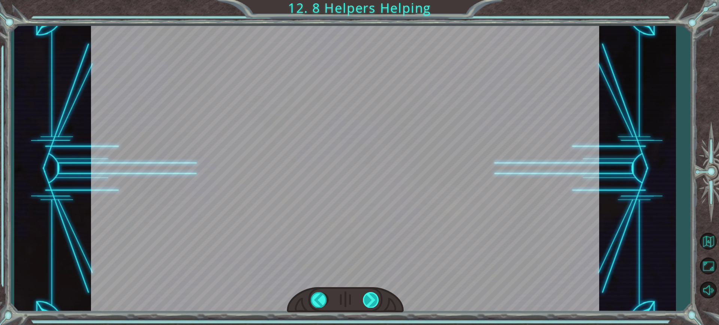
click at [373, 300] on div at bounding box center [371, 299] width 16 height 15
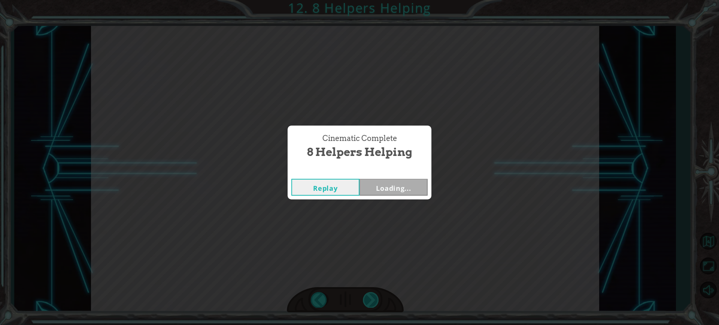
click at [373, 300] on div "Cinematic Complete 8 Helpers Helping Replay Loading..." at bounding box center [359, 162] width 719 height 325
click at [373, 300] on div "Cinematic Complete 8 Helpers Helping Replay Next" at bounding box center [359, 162] width 719 height 325
click at [379, 191] on button "Next" at bounding box center [394, 187] width 68 height 17
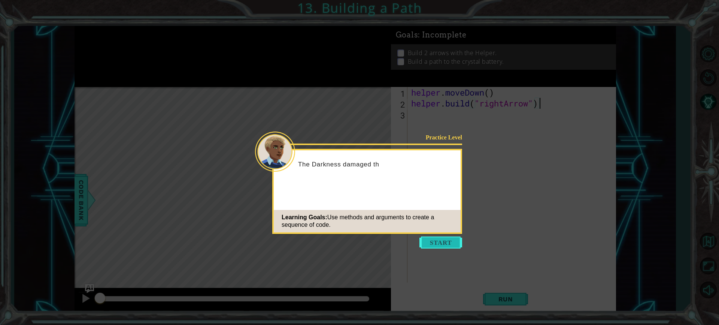
click at [447, 245] on button "Start" at bounding box center [441, 242] width 43 height 12
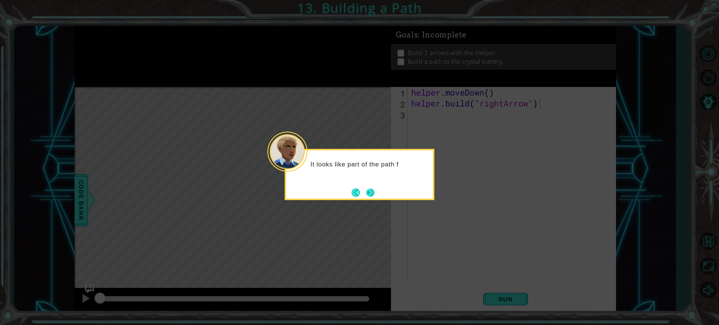
click at [374, 191] on button "Next" at bounding box center [371, 192] width 10 height 10
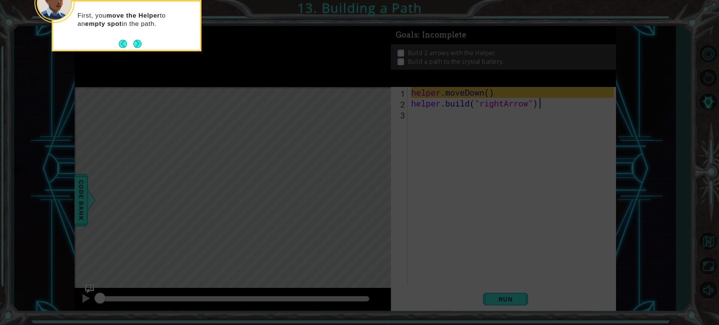
click at [514, 264] on icon at bounding box center [359, 49] width 719 height 552
drag, startPoint x: 137, startPoint y: 46, endPoint x: 225, endPoint y: 115, distance: 111.5
click at [137, 48] on button "Next" at bounding box center [137, 43] width 9 height 9
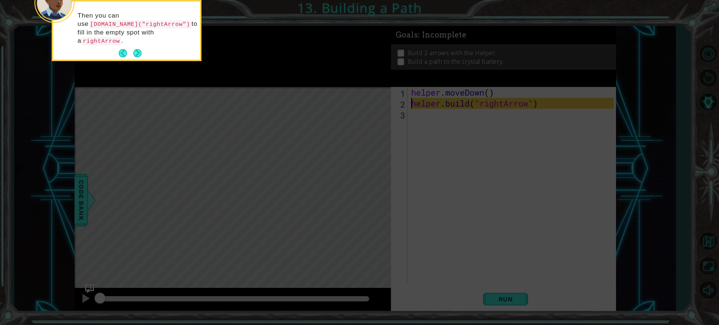
type textarea "helper.moveDown()"
click at [141, 49] on button "Next" at bounding box center [137, 53] width 9 height 9
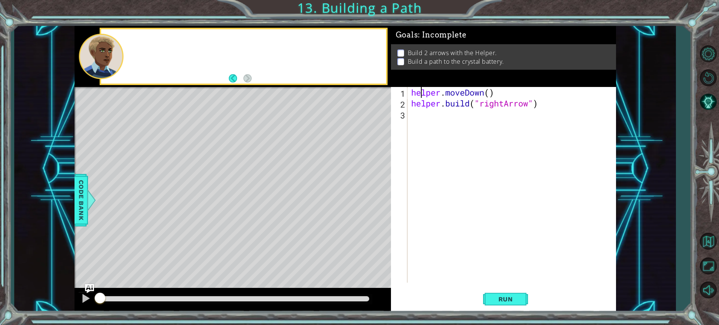
click at [141, 47] on div at bounding box center [243, 56] width 285 height 54
click at [433, 116] on div "helper . moveDown ( ) helper . build ( "rightArrow" )" at bounding box center [514, 195] width 208 height 217
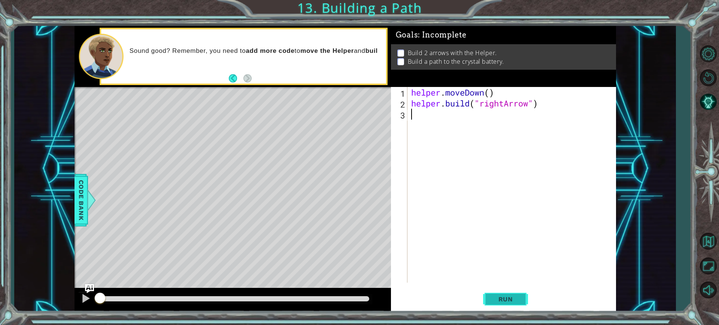
click at [498, 302] on span "Run" at bounding box center [506, 298] width 30 height 7
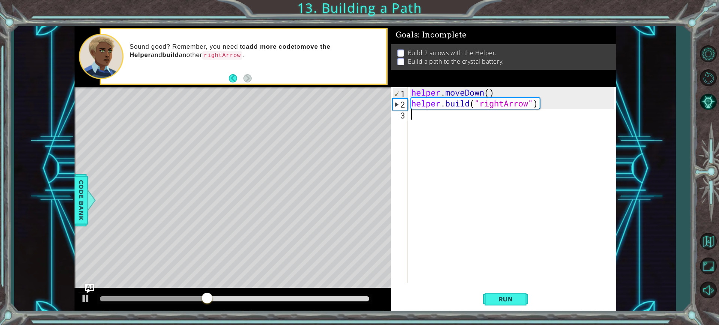
click at [444, 125] on div "helper . moveDown ( ) helper . build ( "rightArrow" )" at bounding box center [514, 195] width 208 height 217
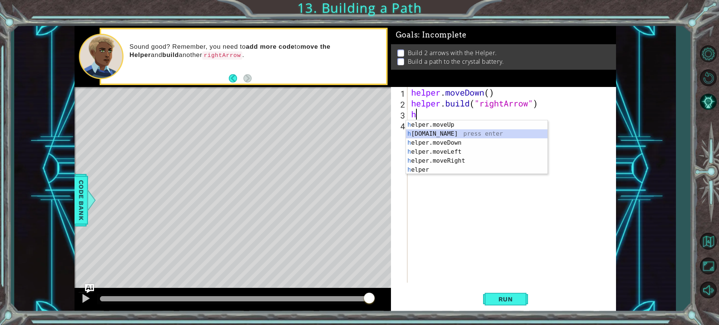
click at [454, 136] on div "h elper.moveUp press enter h [DOMAIN_NAME] press enter h elper.moveDown press e…" at bounding box center [477, 156] width 142 height 72
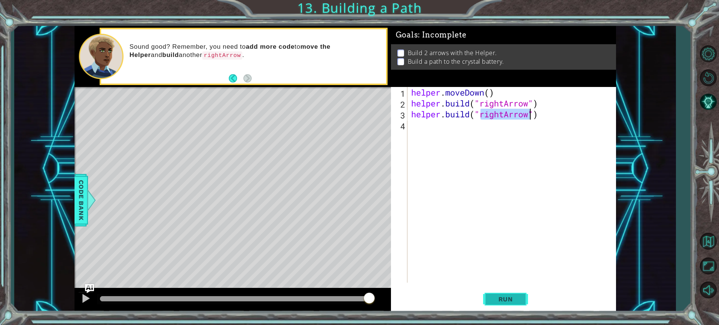
type textarea "[DOMAIN_NAME]("rightArrow")"
click at [519, 304] on button "Run" at bounding box center [505, 299] width 45 height 22
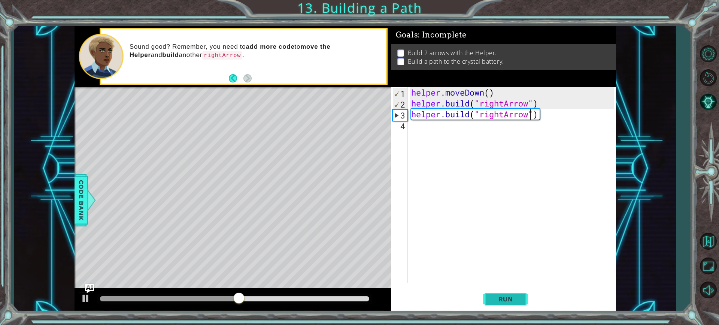
click at [514, 304] on button "Run" at bounding box center [505, 299] width 45 height 22
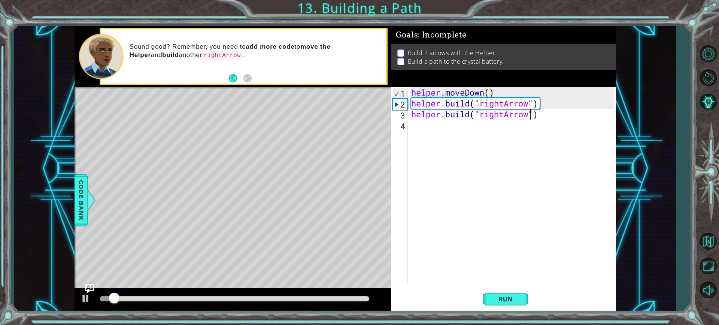
click at [426, 130] on div "helper . moveDown ( ) helper . build ( "rightArrow" ) helper . build ( "rightAr…" at bounding box center [514, 195] width 208 height 217
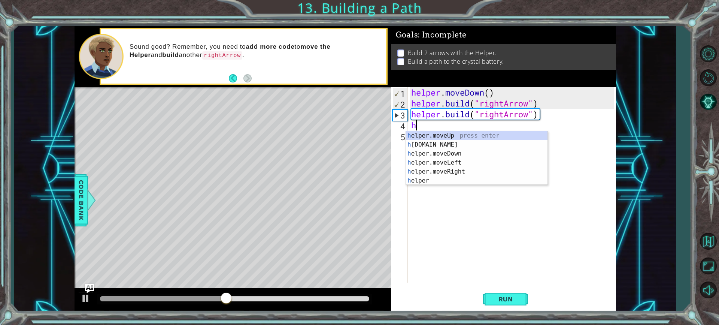
click at [420, 134] on div "h elper.moveUp press enter h [DOMAIN_NAME] press enter h elper.moveDown press e…" at bounding box center [477, 167] width 142 height 72
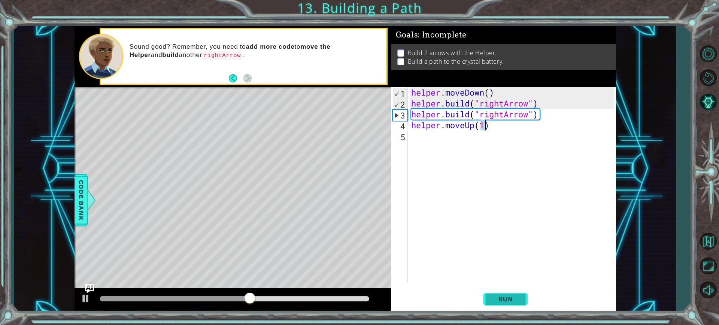
click at [508, 292] on button "Run" at bounding box center [505, 299] width 45 height 22
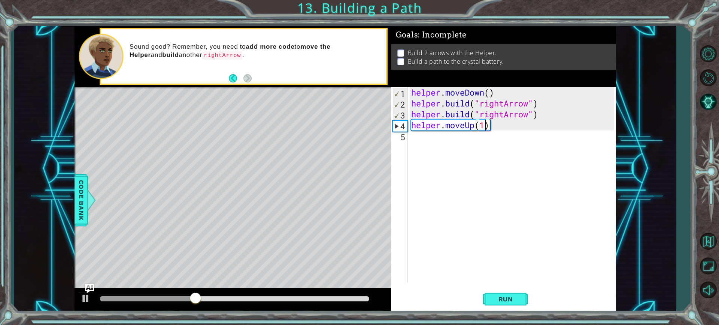
click at [497, 128] on div "helper . moveDown ( ) helper . build ( "rightArrow" ) helper . build ( "rightAr…" at bounding box center [514, 195] width 208 height 217
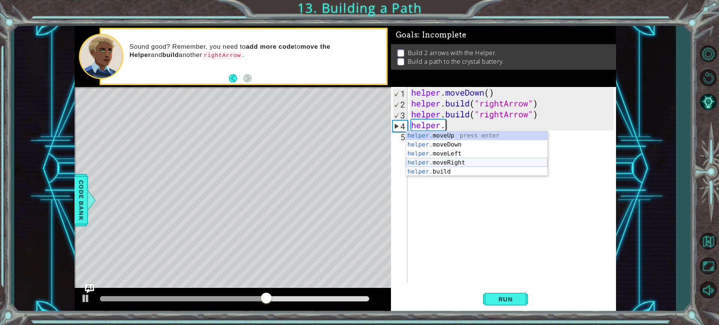
click at [467, 161] on div "helper. moveUp press enter helper. moveDown press enter helper. moveLeft press …" at bounding box center [477, 162] width 142 height 63
type textarea "helper.moveRight(1)"
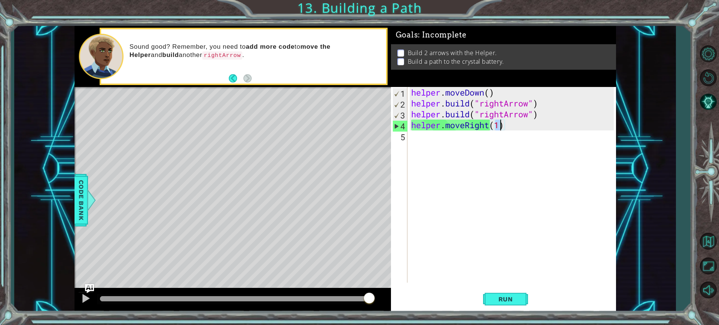
click at [414, 144] on div "helper . moveDown ( ) helper . build ( "rightArrow" ) helper . build ( "rightAr…" at bounding box center [514, 195] width 208 height 217
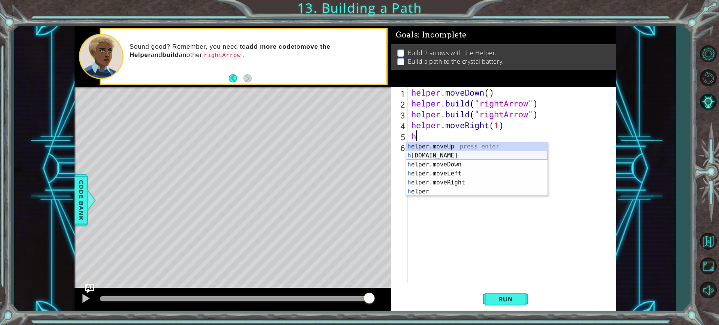
click at [430, 155] on div "h elper.moveUp press enter h [DOMAIN_NAME] press enter h elper.moveDown press e…" at bounding box center [477, 178] width 142 height 72
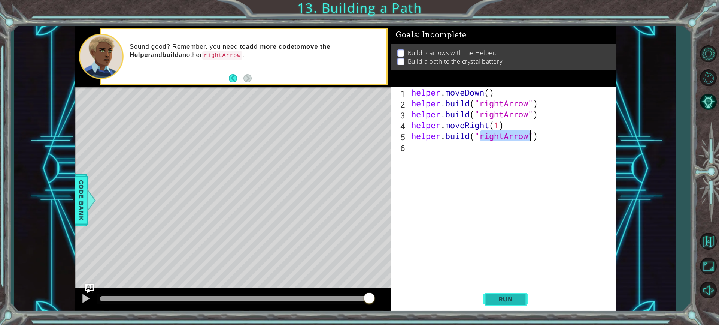
type textarea "[DOMAIN_NAME]("rightArrow")"
click at [512, 289] on button "Run" at bounding box center [505, 299] width 45 height 22
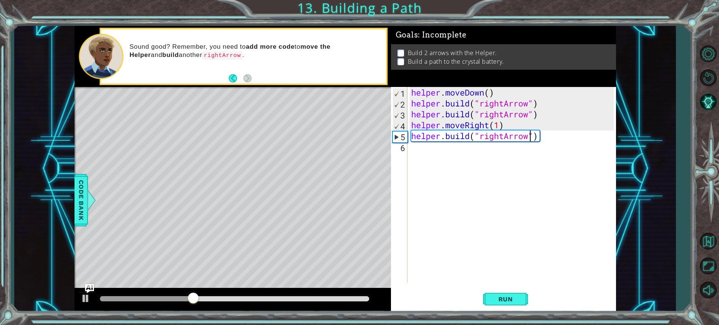
drag, startPoint x: 182, startPoint y: 175, endPoint x: 203, endPoint y: 185, distance: 23.8
click at [189, 179] on div "Level Map" at bounding box center [248, 197] width 346 height 221
click at [204, 185] on div "Level Map" at bounding box center [248, 197] width 346 height 221
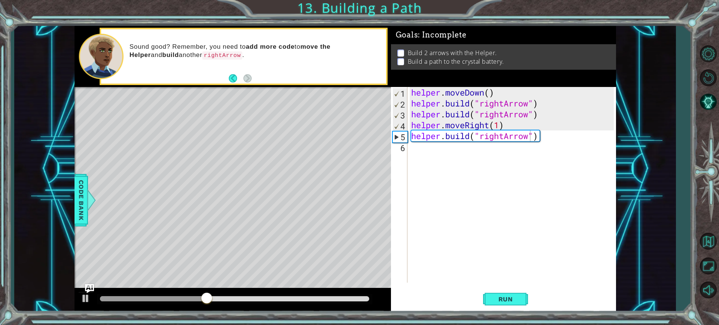
drag, startPoint x: 204, startPoint y: 185, endPoint x: 210, endPoint y: 185, distance: 5.6
click at [208, 185] on div "Level Map" at bounding box center [248, 197] width 346 height 221
click at [210, 185] on div "Level Map" at bounding box center [248, 197] width 346 height 221
click at [431, 145] on div "helper . moveDown ( ) helper . build ( "rightArrow" ) helper . build ( "rightAr…" at bounding box center [514, 195] width 208 height 217
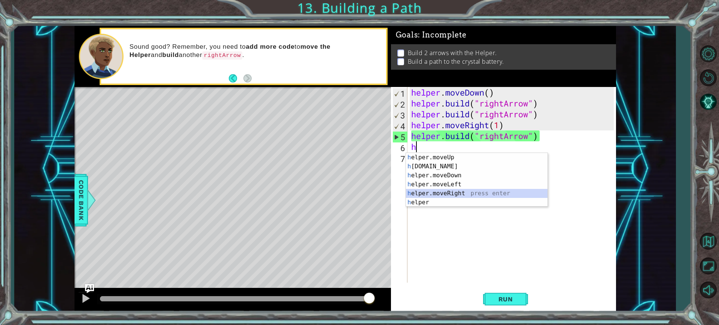
click at [464, 193] on div "h elper.moveUp press enter h [DOMAIN_NAME] press enter h elper.moveDown press e…" at bounding box center [477, 189] width 142 height 72
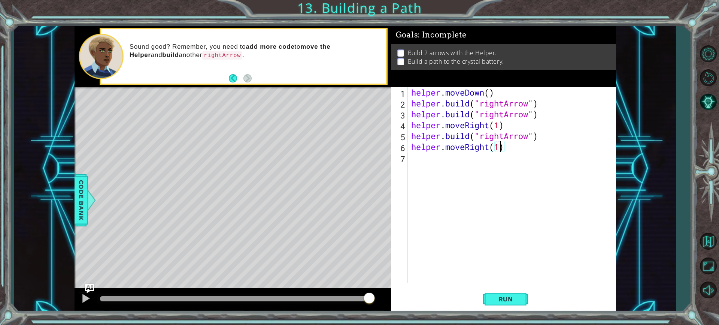
click at [499, 146] on div "helper . moveDown ( ) helper . build ( "rightArrow" ) helper . build ( "rightAr…" at bounding box center [514, 195] width 208 height 217
type textarea "helper.moveRight(2)"
click at [509, 296] on span "Run" at bounding box center [506, 298] width 30 height 7
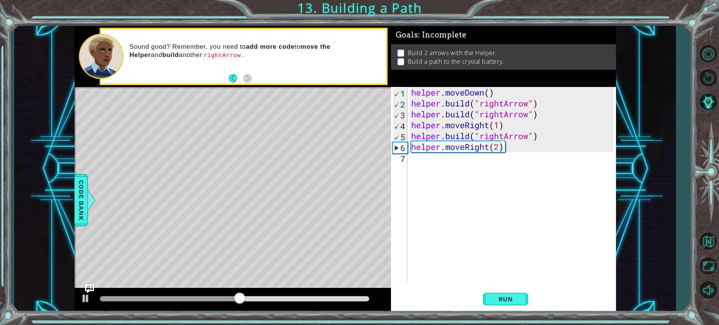
click at [375, 190] on div "Level Map" at bounding box center [248, 197] width 346 height 221
click at [421, 167] on div "helper . moveDown ( ) helper . build ( "rightArrow" ) helper . build ( "rightAr…" at bounding box center [514, 195] width 208 height 217
click at [495, 146] on div "helper . moveDown ( ) helper . build ( "rightArrow" ) helper . build ( "rightAr…" at bounding box center [514, 195] width 208 height 217
click at [499, 145] on div "helper . moveDown ( ) helper . build ( "rightArrow" ) helper . build ( "rightAr…" at bounding box center [514, 195] width 208 height 217
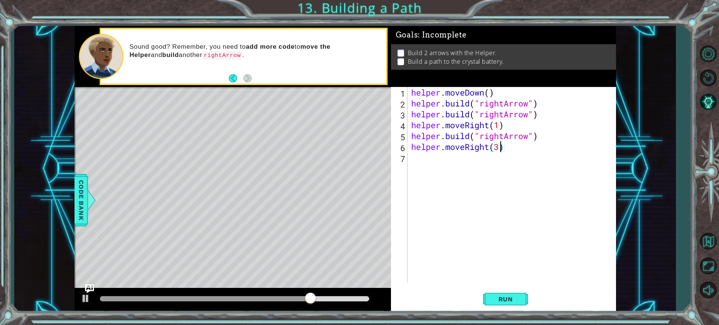
scroll to position [0, 4]
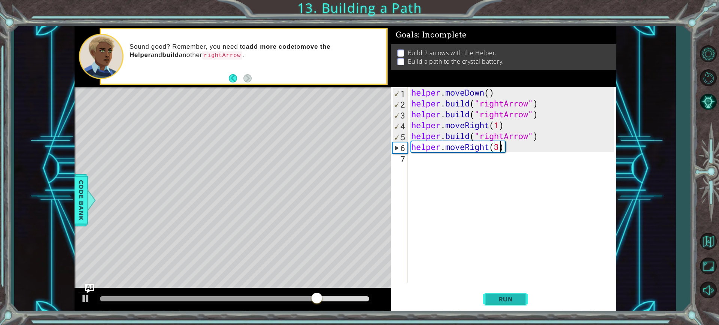
click at [494, 293] on button "Run" at bounding box center [505, 299] width 45 height 22
type textarea "helper.moveRight(2)"
click at [421, 162] on div "helper . moveDown ( ) helper . build ( "rightArrow" ) helper . build ( "rightAr…" at bounding box center [514, 195] width 208 height 217
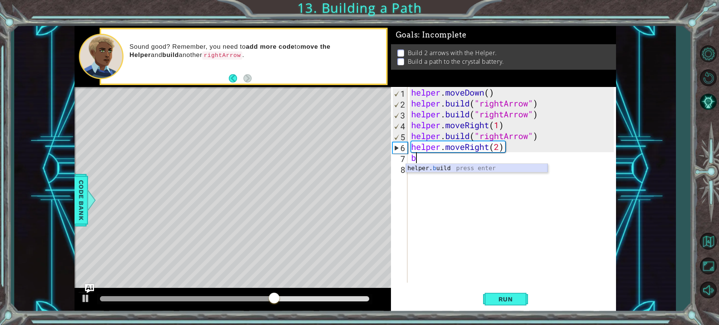
click at [422, 169] on div "helper. b uild press enter" at bounding box center [477, 177] width 142 height 27
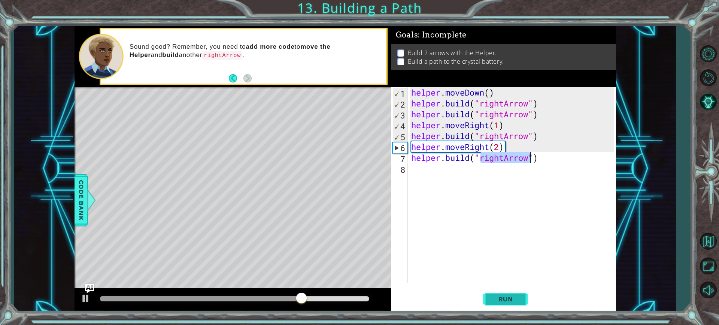
type textarea "[DOMAIN_NAME]("rightArrow")"
click at [522, 304] on button "Run" at bounding box center [505, 299] width 45 height 22
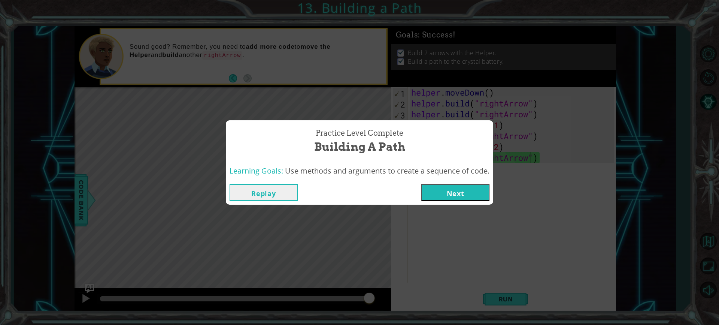
click at [459, 195] on button "Next" at bounding box center [455, 192] width 68 height 17
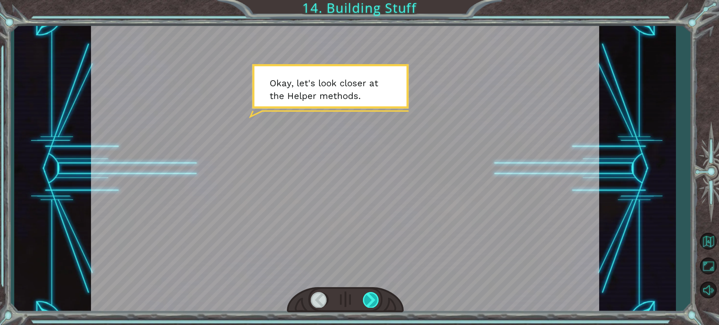
click at [369, 299] on div at bounding box center [371, 299] width 16 height 15
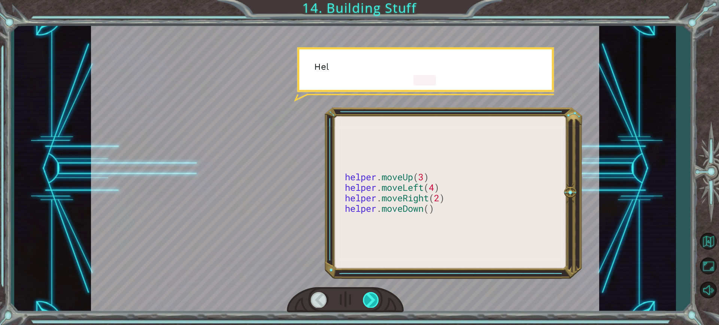
click at [369, 299] on div at bounding box center [371, 299] width 16 height 15
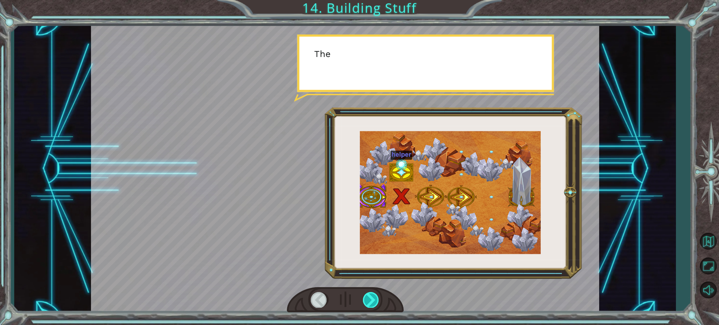
click at [369, 299] on div at bounding box center [371, 299] width 16 height 15
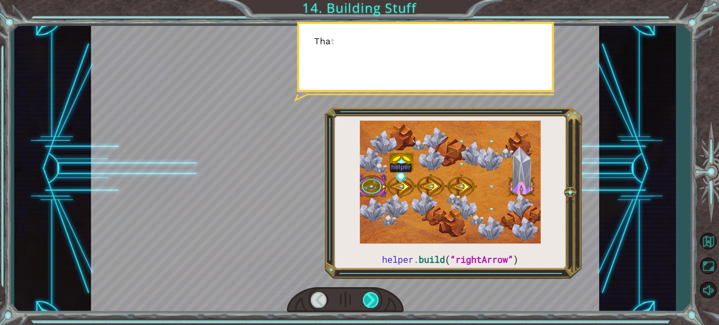
click at [369, 299] on div at bounding box center [371, 299] width 16 height 15
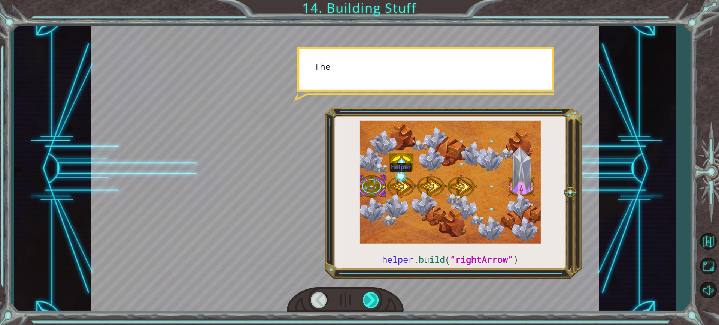
click at [369, 299] on div at bounding box center [371, 299] width 16 height 15
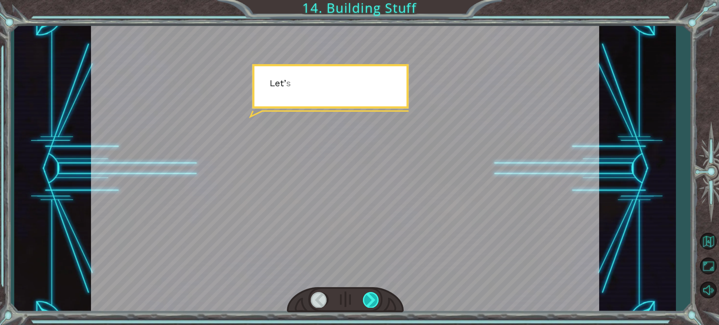
click at [369, 299] on div at bounding box center [371, 299] width 16 height 15
click at [371, 299] on div at bounding box center [371, 299] width 16 height 15
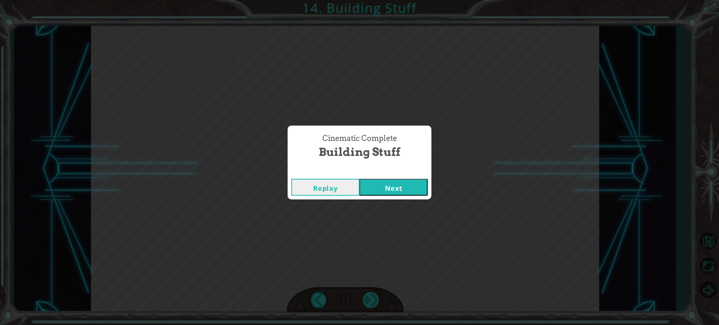
click at [371, 299] on div "Cinematic Complete Building Stuff Replay Next" at bounding box center [359, 162] width 719 height 325
click at [376, 188] on button "Next" at bounding box center [394, 187] width 68 height 17
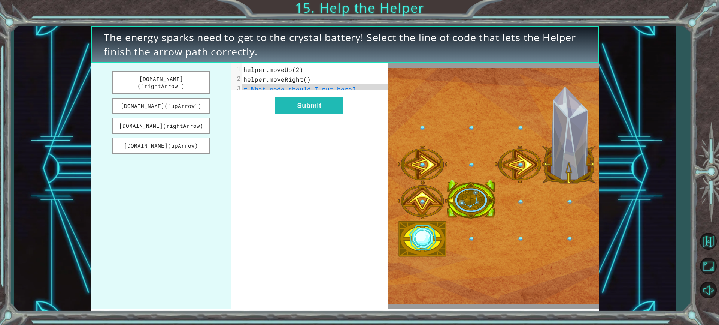
drag, startPoint x: 177, startPoint y: 121, endPoint x: 246, endPoint y: 122, distance: 68.6
click at [246, 122] on div "[DOMAIN_NAME](“rightArrow”) [DOMAIN_NAME](“upArrow”) [DOMAIN_NAME](rightArrow) …" at bounding box center [239, 185] width 297 height 245
click at [211, 118] on ul "[DOMAIN_NAME](“rightArrow”) [DOMAIN_NAME](“upArrow”) [DOMAIN_NAME](rightArrow) …" at bounding box center [161, 185] width 140 height 245
click at [208, 119] on button "[DOMAIN_NAME](rightArrow)" at bounding box center [160, 126] width 97 height 16
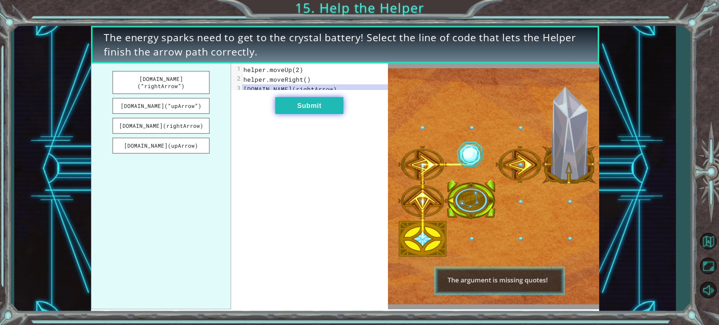
click at [293, 112] on button "Submit" at bounding box center [309, 105] width 68 height 17
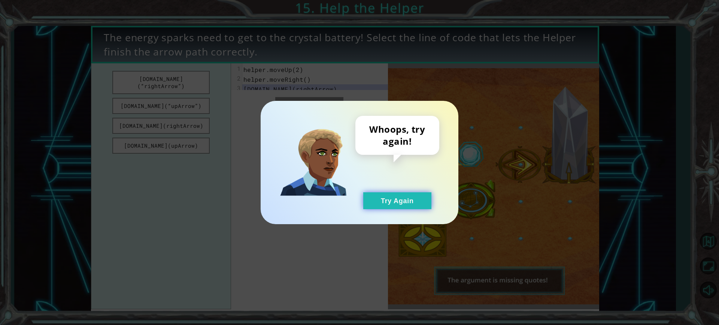
click at [415, 196] on button "Try Again" at bounding box center [397, 200] width 68 height 17
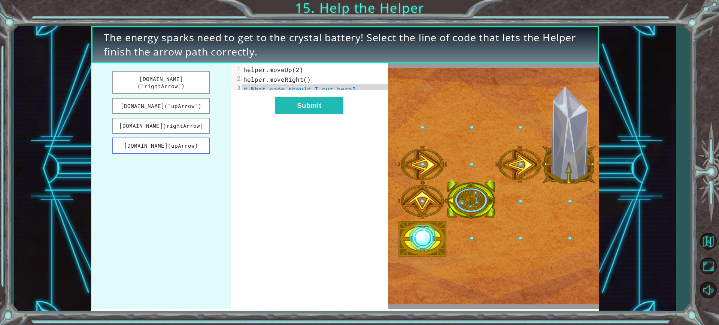
click at [182, 141] on button "[DOMAIN_NAME](upArrow)" at bounding box center [160, 145] width 97 height 16
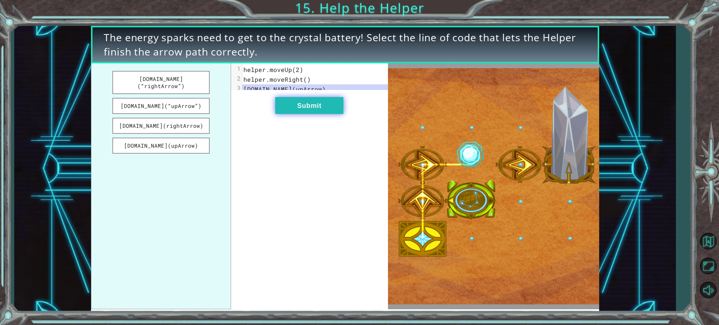
click at [315, 113] on button "Submit" at bounding box center [309, 105] width 68 height 17
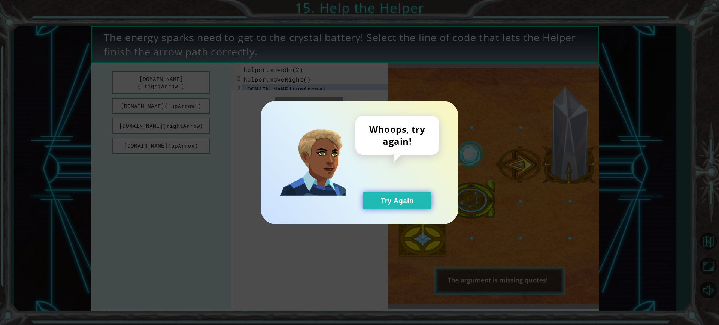
click at [409, 197] on button "Try Again" at bounding box center [397, 200] width 68 height 17
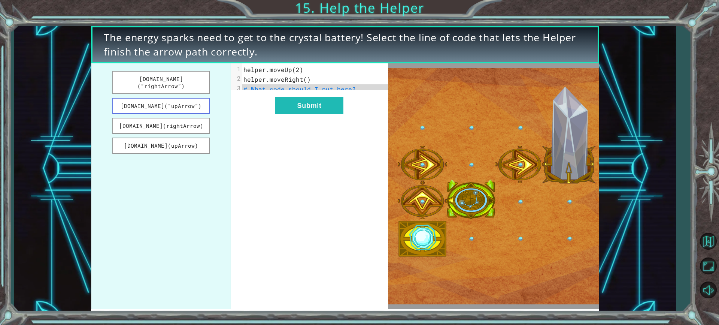
drag, startPoint x: 195, startPoint y: 91, endPoint x: 194, endPoint y: 96, distance: 5.0
click at [194, 98] on button "[DOMAIN_NAME](“upArrow”)" at bounding box center [160, 106] width 97 height 16
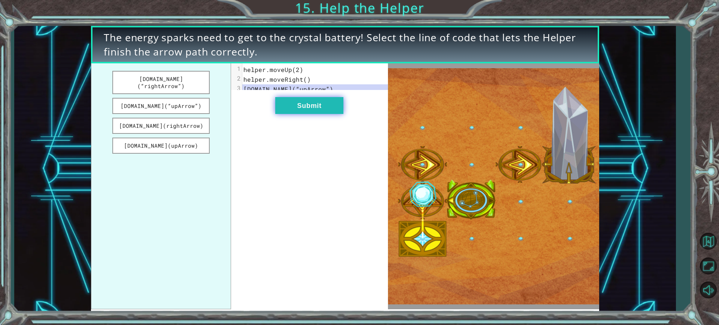
click at [297, 111] on button "Submit" at bounding box center [309, 105] width 68 height 17
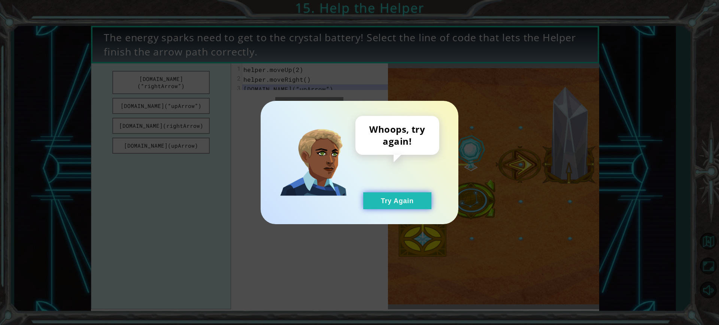
click at [416, 194] on button "Try Again" at bounding box center [397, 200] width 68 height 17
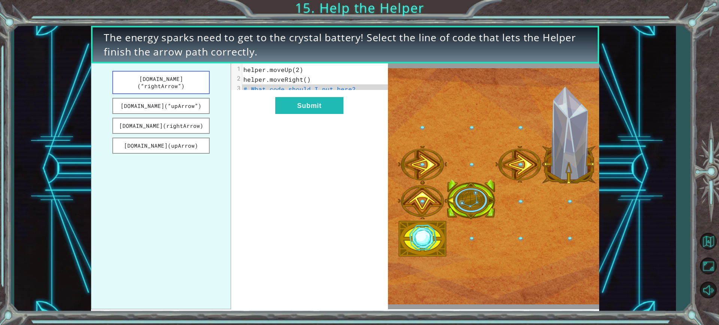
click at [177, 73] on button "[DOMAIN_NAME](“rightArrow”)" at bounding box center [160, 82] width 97 height 23
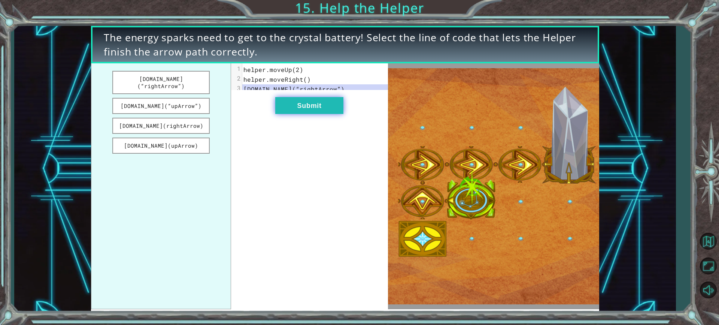
click at [336, 114] on button "Submit" at bounding box center [309, 105] width 68 height 17
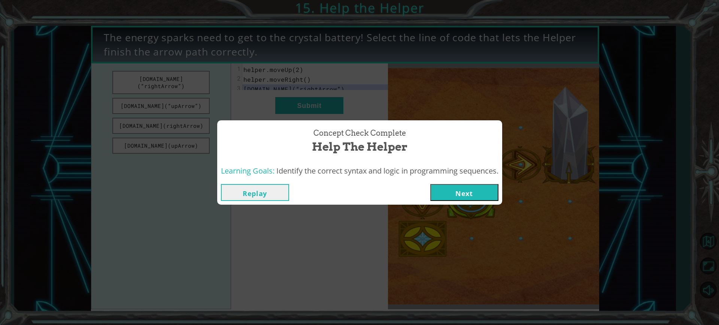
click at [477, 195] on button "Next" at bounding box center [464, 192] width 68 height 17
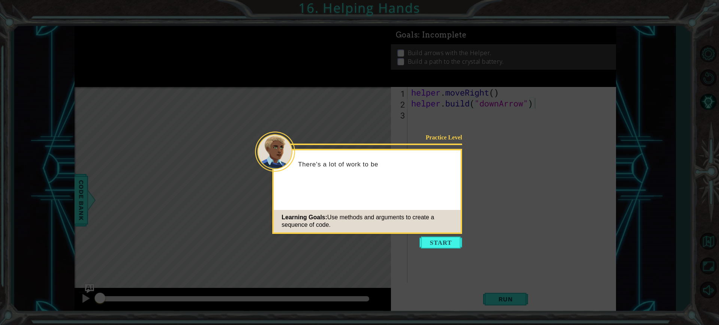
click at [439, 229] on div "Learning Goals: Use methods and arguments to create a sequence of code." at bounding box center [367, 221] width 187 height 22
click at [439, 236] on icon at bounding box center [359, 162] width 719 height 325
click at [443, 240] on button "Start" at bounding box center [441, 242] width 43 height 12
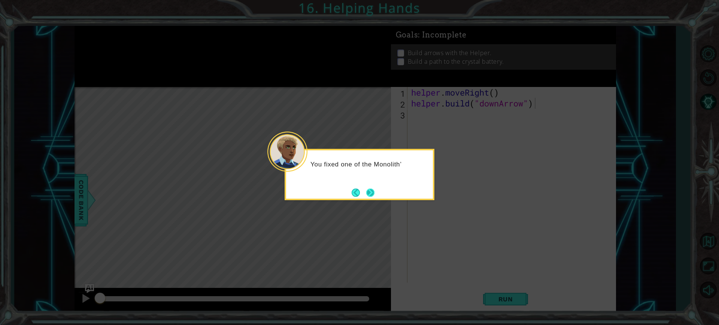
click at [370, 186] on button "Next" at bounding box center [370, 192] width 14 height 14
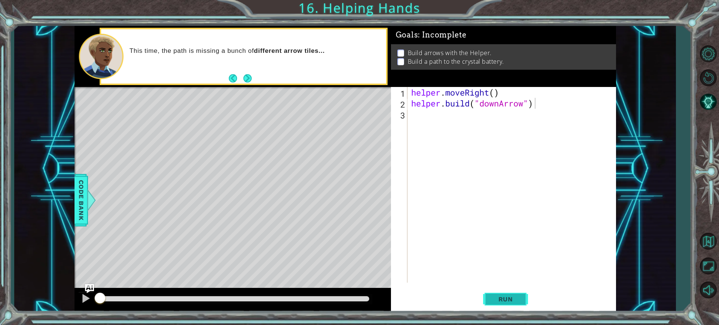
click at [519, 296] on span "Run" at bounding box center [506, 298] width 30 height 7
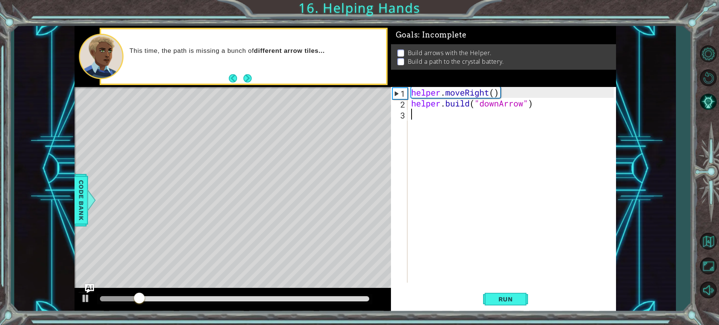
click at [422, 117] on div "helper . moveRight ( ) helper . build ( "downArrow" )" at bounding box center [514, 195] width 208 height 217
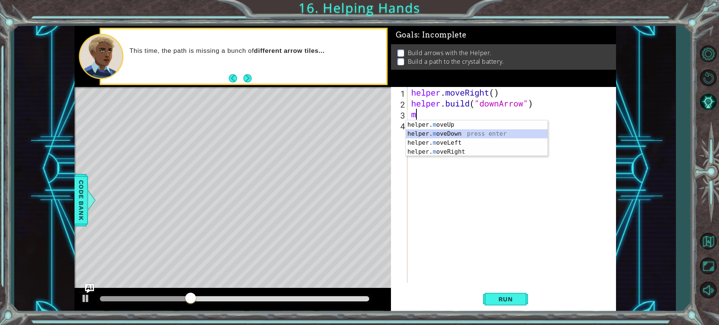
click at [444, 133] on div "helper. m oveUp press enter helper. m oveDown press enter helper. m oveLeft pre…" at bounding box center [477, 147] width 142 height 54
type textarea "helper.moveDown(1)"
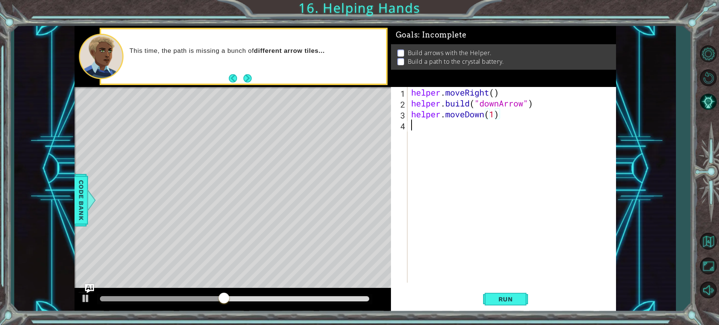
click at [406, 128] on div "4" at bounding box center [400, 126] width 15 height 11
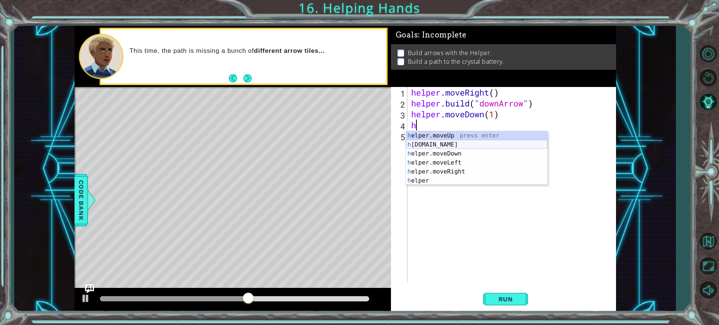
click at [432, 145] on div "h elper.moveUp press enter h [DOMAIN_NAME] press enter h elper.moveDown press e…" at bounding box center [477, 167] width 142 height 72
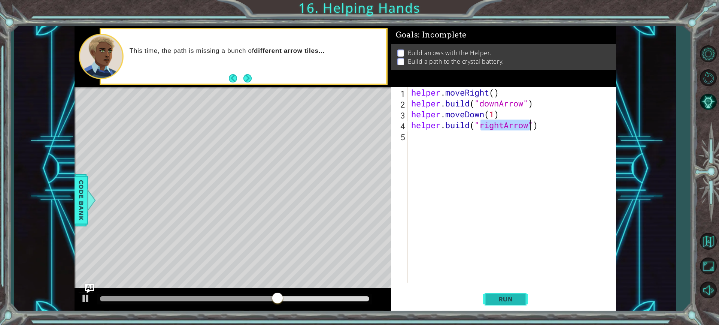
type textarea "[DOMAIN_NAME]("rightArrow")"
click at [518, 297] on span "Run" at bounding box center [506, 298] width 30 height 7
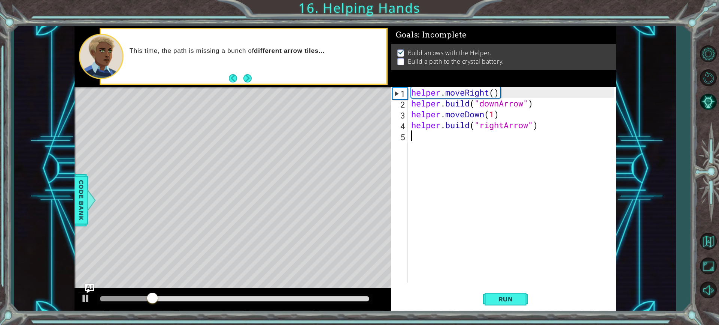
click at [428, 137] on div "helper . moveRight ( ) helper . build ( "downArrow" ) helper . moveDown ( 1 ) h…" at bounding box center [514, 195] width 208 height 217
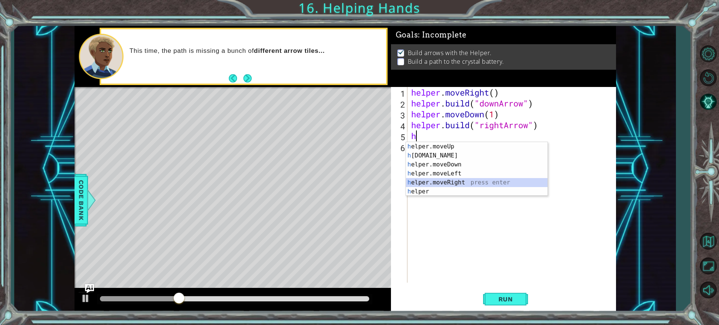
drag, startPoint x: 445, startPoint y: 179, endPoint x: 478, endPoint y: 221, distance: 52.8
click at [445, 181] on div "h elper.moveUp press enter h [DOMAIN_NAME] press enter h elper.moveDown press e…" at bounding box center [477, 178] width 142 height 72
type textarea "helper.moveRight(1)"
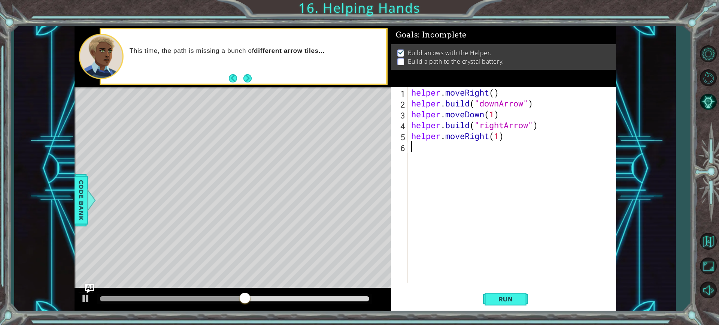
click at [414, 146] on div "helper . moveRight ( ) helper . build ( "downArrow" ) helper . moveDown ( 1 ) h…" at bounding box center [514, 195] width 208 height 217
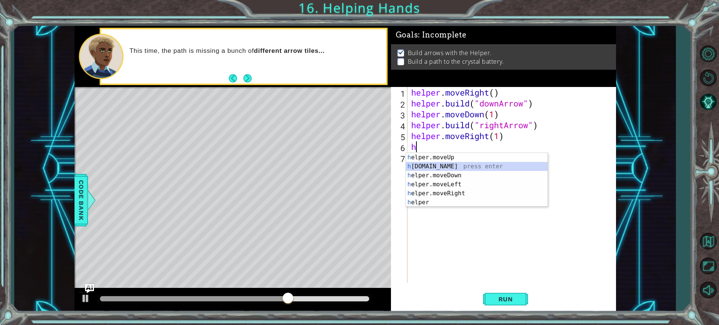
click at [447, 164] on div "h elper.moveUp press enter h [DOMAIN_NAME] press enter h elper.moveDown press e…" at bounding box center [477, 189] width 142 height 72
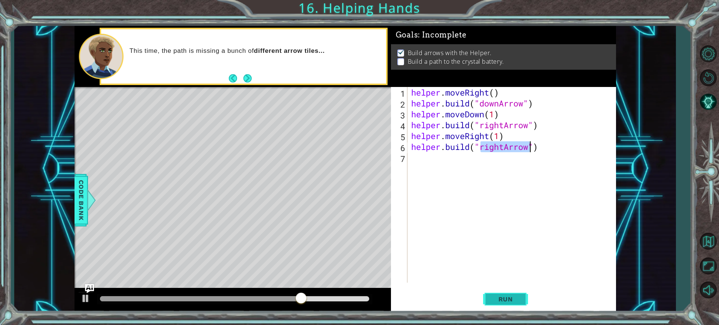
type textarea "[DOMAIN_NAME]("rightArrow")"
click at [511, 303] on span "Run" at bounding box center [506, 298] width 30 height 7
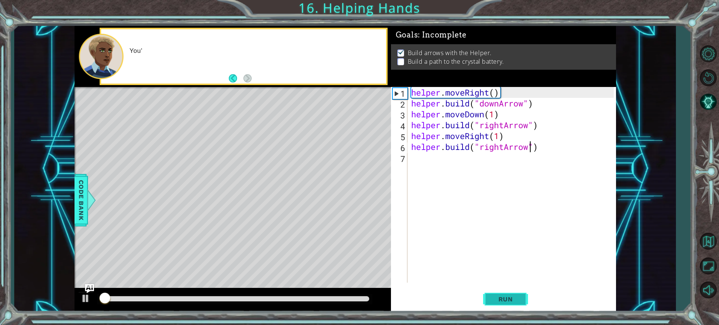
click at [512, 305] on button "Run" at bounding box center [505, 299] width 45 height 22
click at [424, 168] on div "helper . moveRight ( ) helper . build ( "downArrow" ) helper . moveDown ( 1 ) h…" at bounding box center [514, 195] width 208 height 217
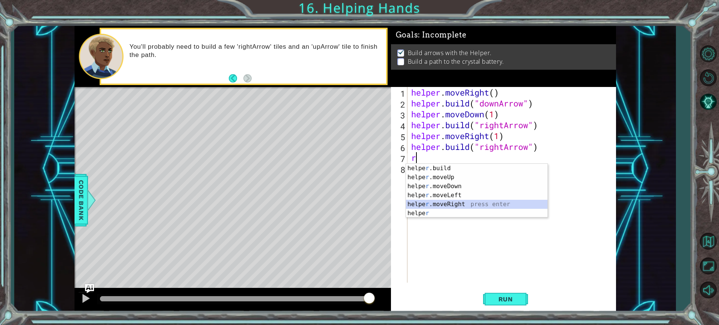
click at [442, 203] on div "helpe [PERSON_NAME]build press enter helpe r .moveUp press enter helpe [PERSON_…" at bounding box center [477, 200] width 142 height 72
type textarea "helper.moveRight(1)"
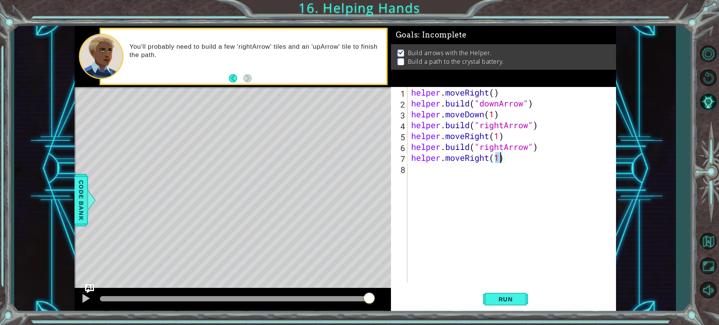
click at [429, 170] on div "helper . moveRight ( ) helper . build ( "downArrow" ) helper . moveDown ( 1 ) h…" at bounding box center [514, 195] width 208 height 217
type textarea "1"
type textarea "helper.moveRight(1)"
click at [428, 175] on div "helper . moveRight ( ) helper . build ( "downArrow" ) helper . moveDown ( 1 ) h…" at bounding box center [514, 195] width 208 height 217
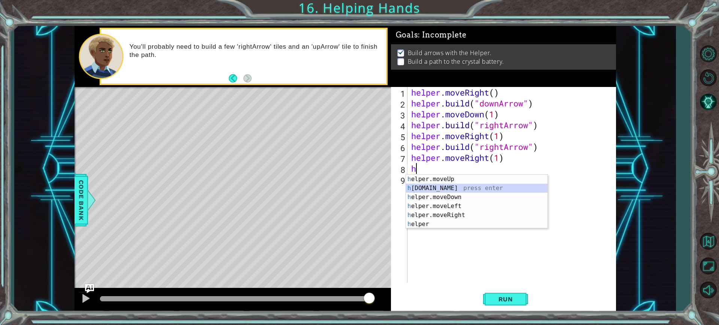
click at [445, 188] on div "h elper.moveUp press enter h [DOMAIN_NAME] press enter h elper.moveDown press e…" at bounding box center [477, 211] width 142 height 72
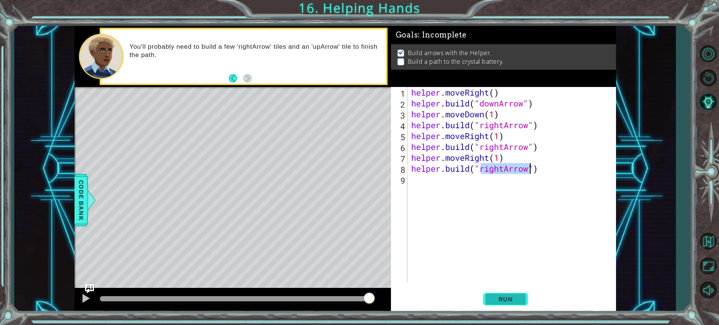
click at [506, 298] on span "Run" at bounding box center [506, 298] width 30 height 7
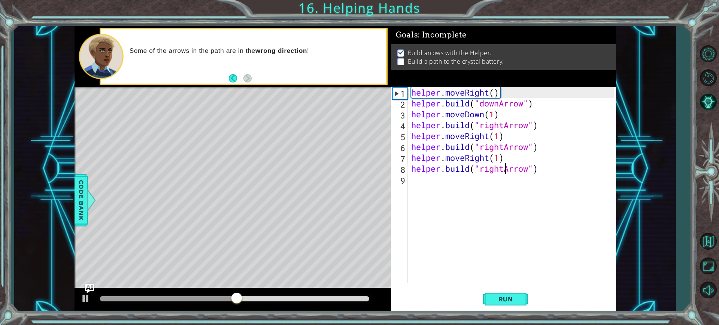
click at [506, 167] on div "helper . moveRight ( ) helper . build ( "downArrow" ) helper . moveDown ( 1 ) h…" at bounding box center [514, 195] width 208 height 217
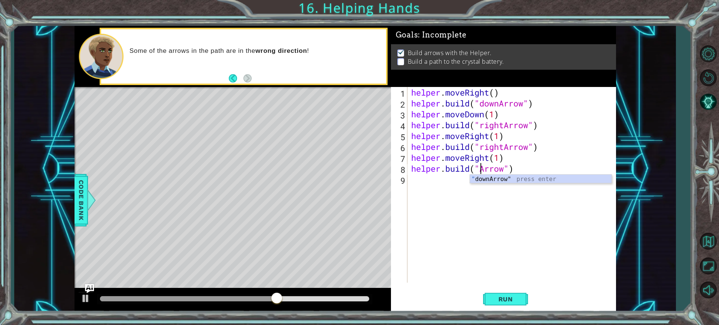
scroll to position [0, 3]
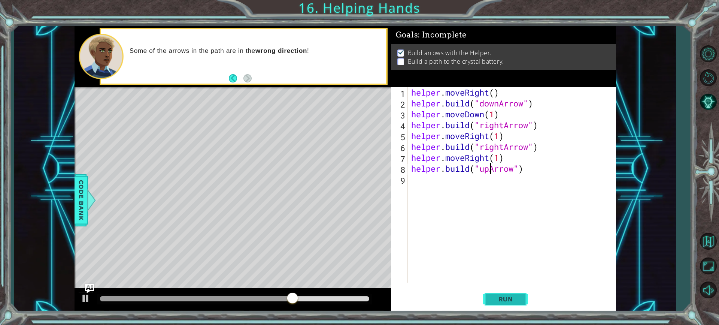
type textarea "[DOMAIN_NAME]("upArrow")"
click at [494, 297] on span "Run" at bounding box center [506, 298] width 30 height 7
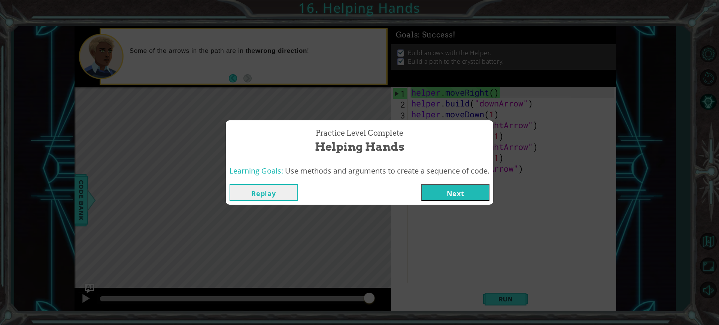
click at [487, 195] on button "Next" at bounding box center [455, 192] width 68 height 17
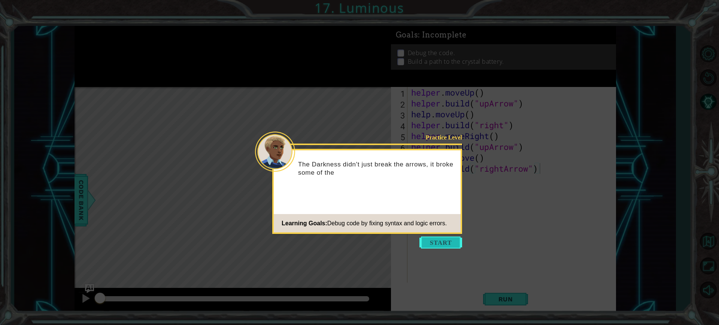
click at [445, 240] on button "Start" at bounding box center [441, 242] width 43 height 12
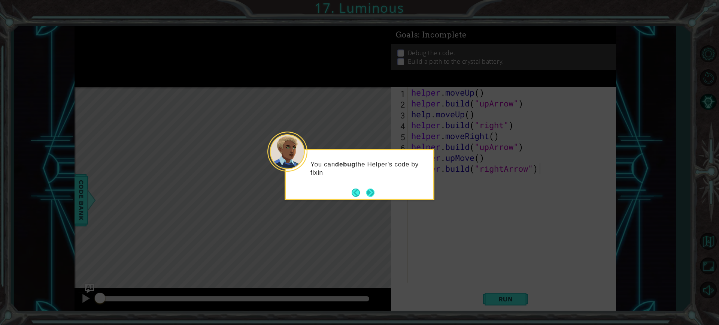
click at [376, 193] on button "Next" at bounding box center [370, 192] width 10 height 10
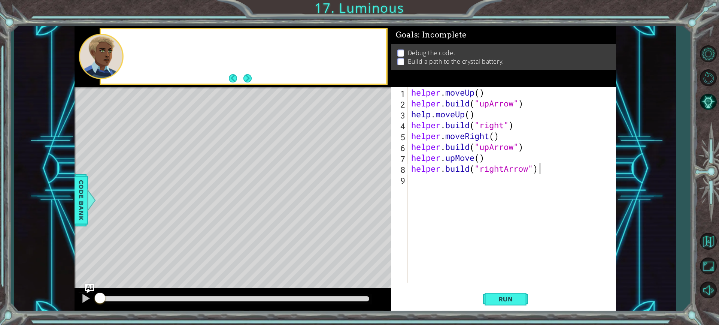
click at [376, 193] on div "Level Map" at bounding box center [248, 197] width 346 height 221
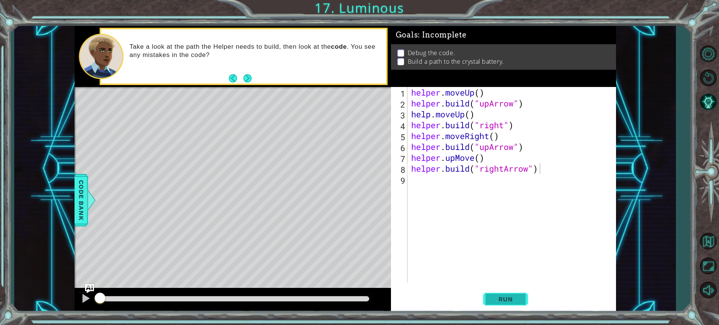
click at [502, 299] on span "Run" at bounding box center [506, 298] width 30 height 7
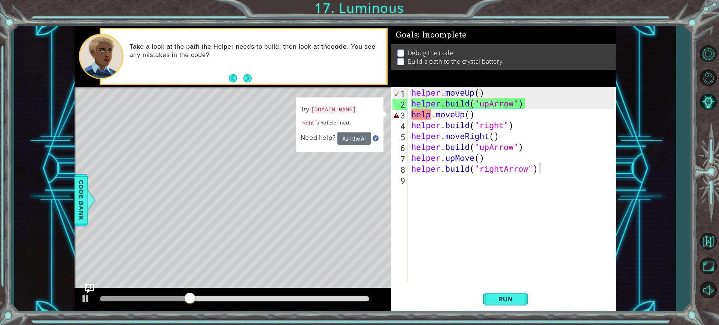
click at [432, 111] on div "helper . moveUp ( ) helper . build ( "upArrow" ) help . moveUp ( ) helper . bui…" at bounding box center [514, 195] width 208 height 217
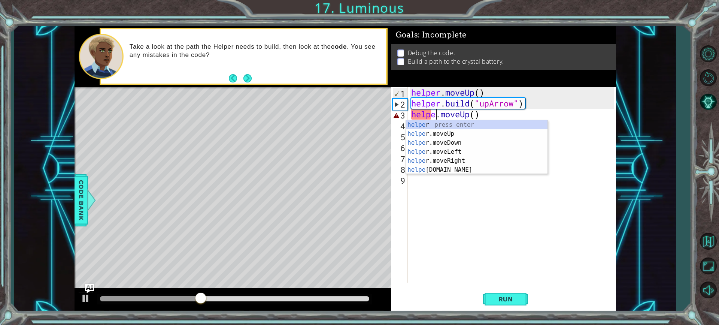
scroll to position [0, 1]
type textarea "helper.moveUp()"
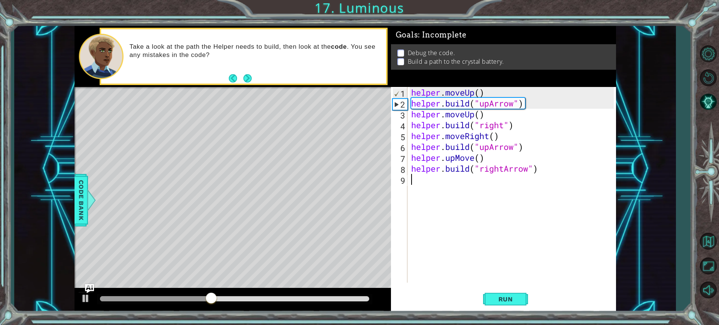
click at [441, 213] on div "helper . moveUp ( ) helper . build ( "upArrow" ) helper . moveUp ( ) helper . b…" at bounding box center [514, 195] width 208 height 217
click at [517, 296] on span "Run" at bounding box center [506, 298] width 30 height 7
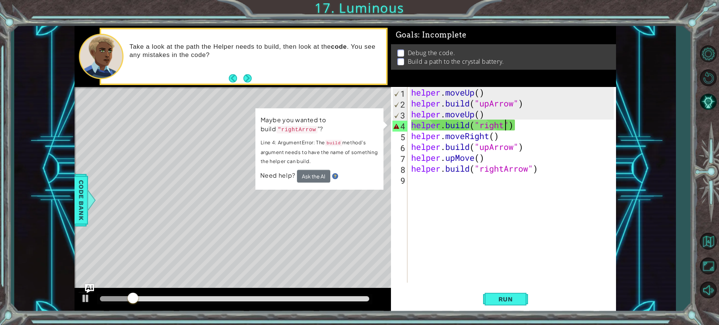
click at [504, 122] on div "helper . moveUp ( ) helper . build ( "upArrow" ) helper . moveUp ( ) helper . b…" at bounding box center [514, 195] width 208 height 217
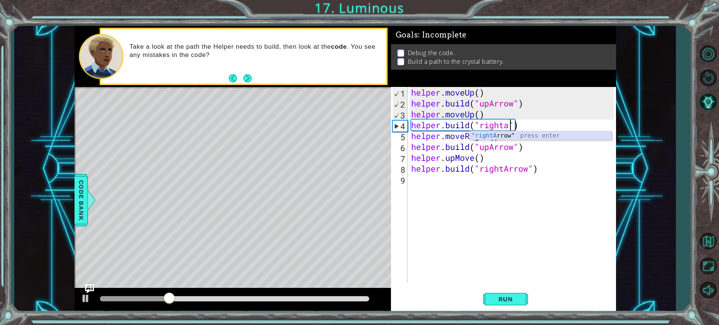
click at [509, 136] on div ""rightA rrow" press enter" at bounding box center [541, 144] width 142 height 27
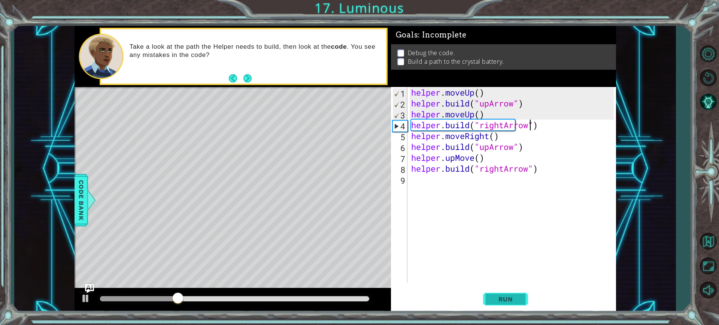
click at [503, 293] on button "Run" at bounding box center [505, 299] width 45 height 22
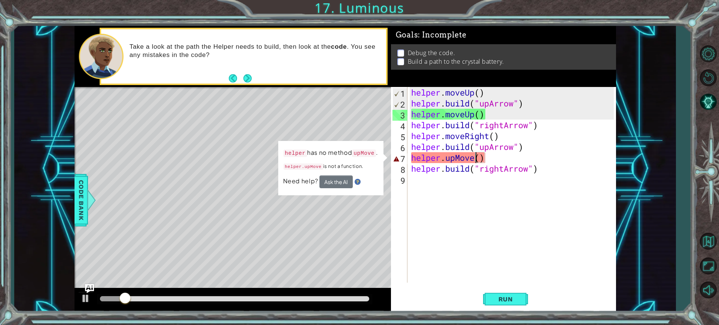
click at [474, 157] on div "helper . moveUp ( ) helper . build ( "upArrow" ) helper . moveUp ( ) helper . b…" at bounding box center [514, 195] width 208 height 217
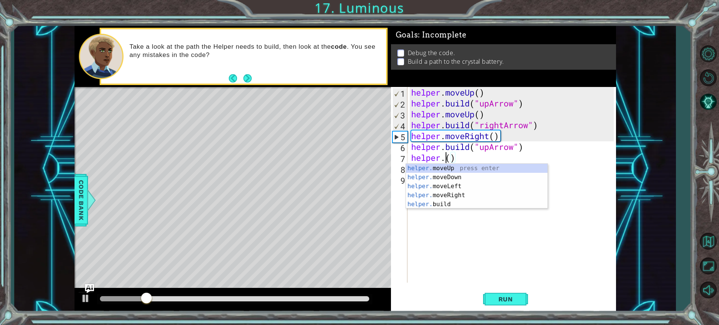
scroll to position [0, 1]
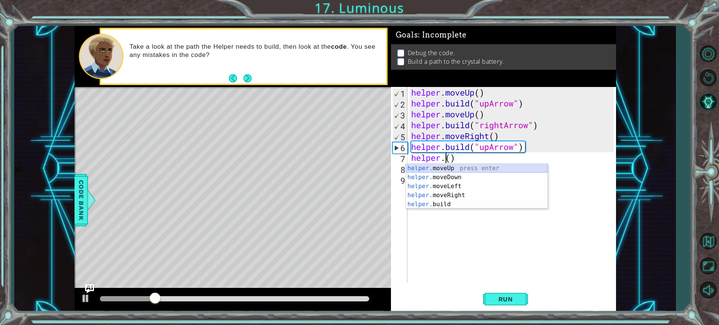
click at [468, 166] on div "helper. moveUp press enter helper. moveDown press enter helper. moveLeft press …" at bounding box center [477, 195] width 142 height 63
type textarea "helper.moveUp(1)"
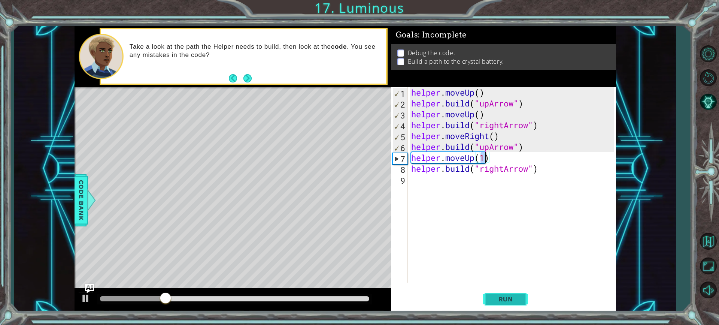
click at [499, 297] on span "Run" at bounding box center [506, 298] width 30 height 7
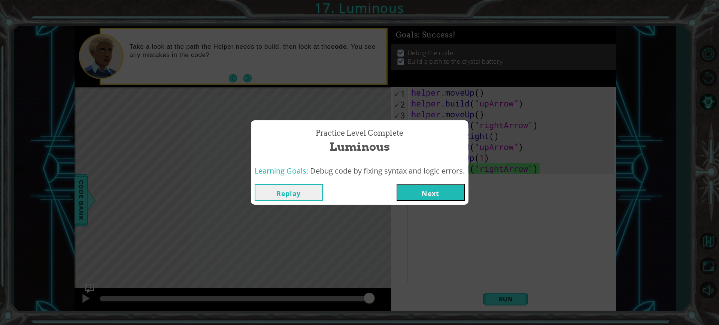
click at [439, 185] on button "Next" at bounding box center [431, 192] width 68 height 17
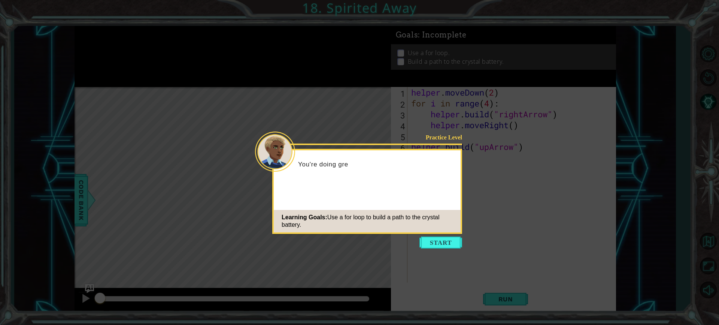
click at [447, 246] on button "Start" at bounding box center [441, 242] width 43 height 12
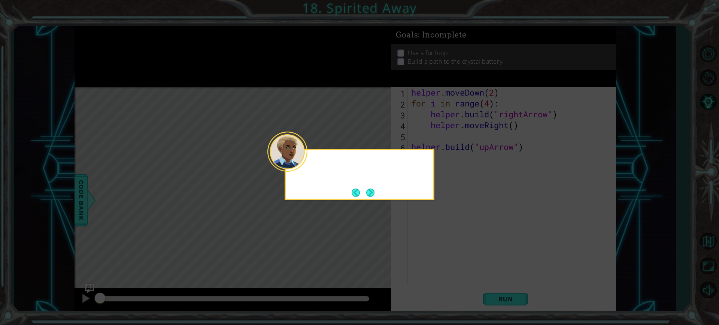
click at [447, 246] on icon at bounding box center [359, 162] width 719 height 325
click at [369, 190] on button "Next" at bounding box center [370, 192] width 9 height 9
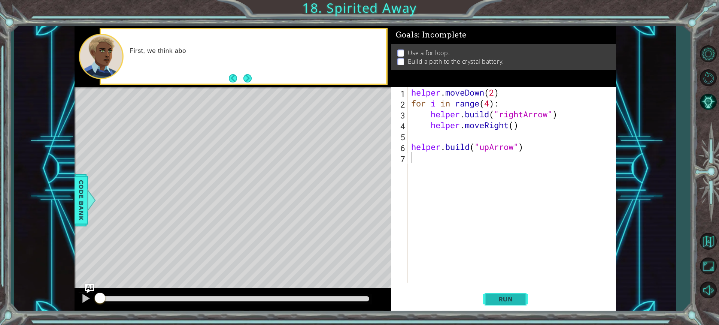
click at [520, 297] on span "Run" at bounding box center [506, 298] width 30 height 7
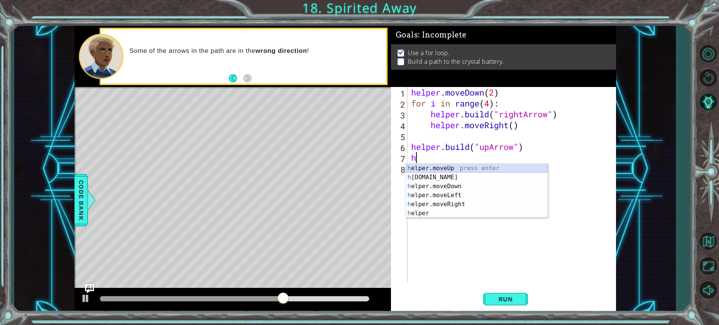
click at [435, 165] on div "h elper.moveUp press enter h [DOMAIN_NAME] press enter h elper.moveDown press e…" at bounding box center [477, 200] width 142 height 72
type textarea "helper.moveUp(1)"
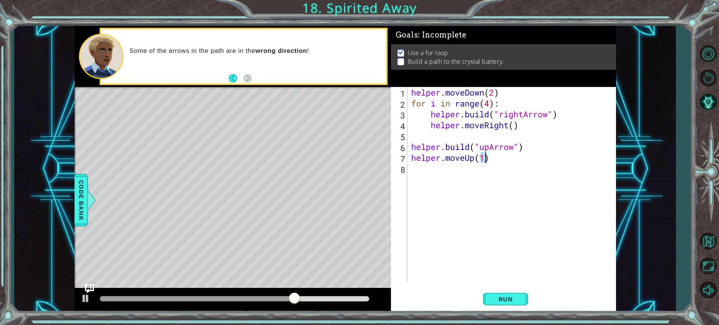
click at [421, 175] on div "helper . moveDown ( 2 ) for i in range ( 4 ) : helper . build ( "rightArrow" ) …" at bounding box center [514, 195] width 208 height 217
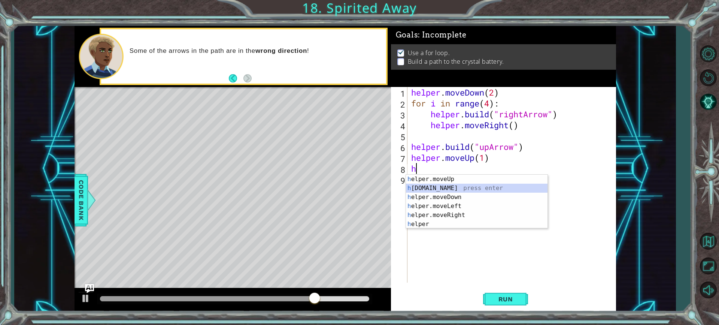
click at [438, 184] on div "h elper.moveUp press enter h [DOMAIN_NAME] press enter h elper.moveDown press e…" at bounding box center [477, 211] width 142 height 72
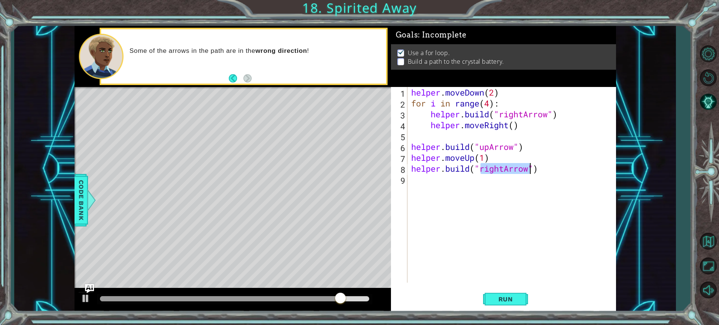
click at [504, 166] on div "helper . moveDown ( 2 ) for i in range ( 4 ) : helper . build ( "rightArrow" ) …" at bounding box center [514, 195] width 208 height 217
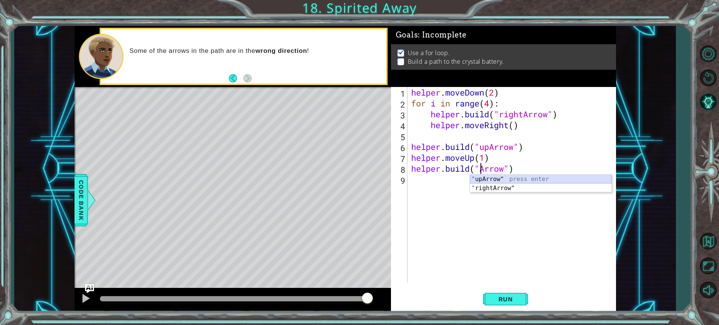
drag, startPoint x: 493, startPoint y: 177, endPoint x: 499, endPoint y: 205, distance: 28.8
click at [499, 205] on body "1 ההההההההההההההההההההההההההההההההההההההההההההההההההההההההההההההההההההההההההההה…" at bounding box center [359, 162] width 719 height 325
click at [492, 177] on div "" upArrow" press enter " rightArrow" press enter" at bounding box center [541, 193] width 142 height 36
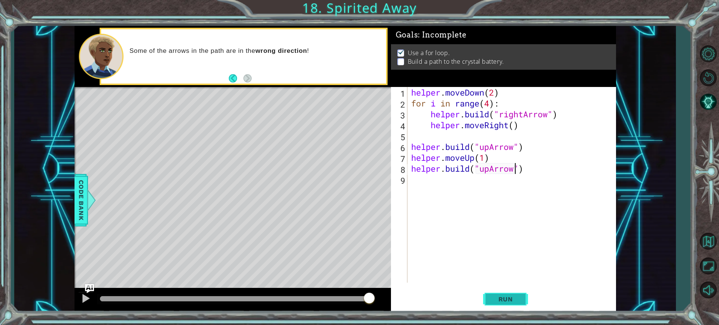
type textarea "[DOMAIN_NAME]("upArrow")"
click at [511, 297] on span "Run" at bounding box center [506, 298] width 30 height 7
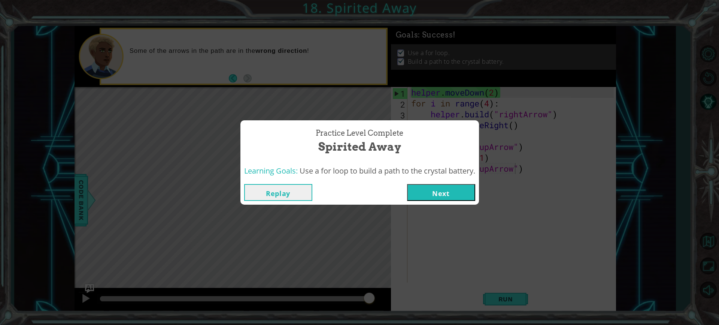
click at [451, 186] on button "Next" at bounding box center [441, 192] width 68 height 17
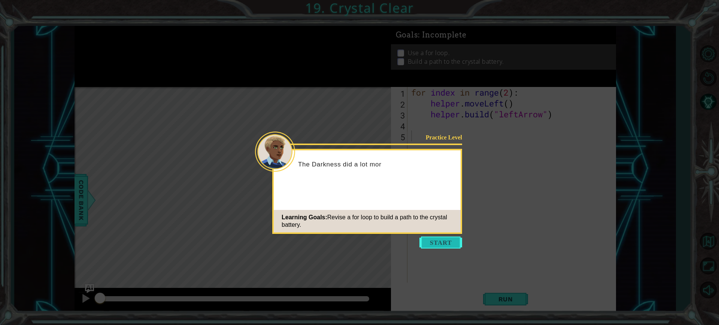
click at [442, 239] on button "Start" at bounding box center [441, 242] width 43 height 12
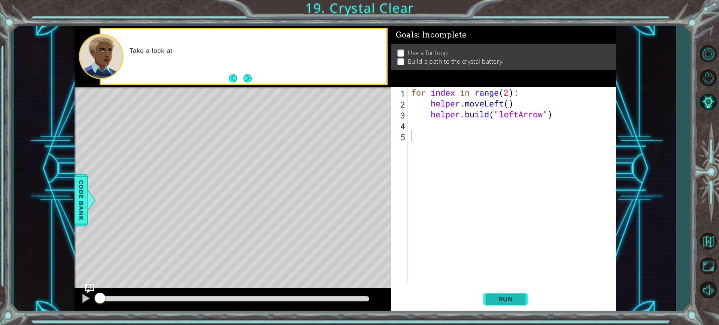
click at [492, 295] on button "Run" at bounding box center [505, 299] width 45 height 22
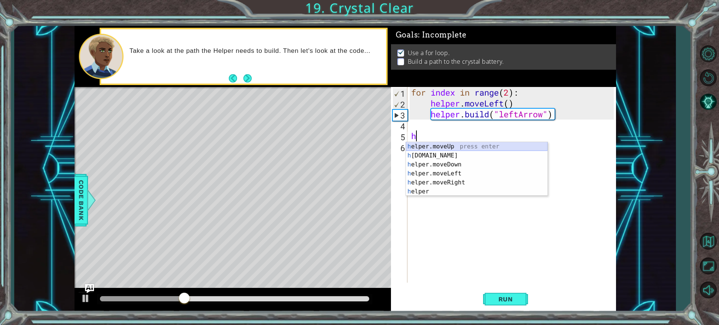
click at [440, 145] on div "h elper.moveUp press enter h [DOMAIN_NAME] press enter h elper.moveDown press e…" at bounding box center [477, 178] width 142 height 72
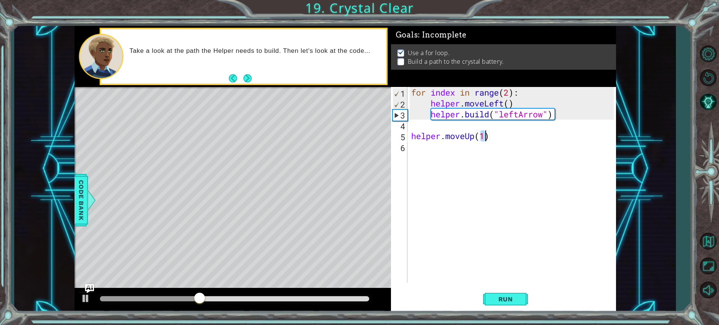
click at [472, 137] on div "for index in range ( 2 ) : helper . moveLeft ( ) helper . build ( "leftArrow" )…" at bounding box center [514, 195] width 208 height 217
click at [476, 135] on div "for index in range ( 2 ) : helper . moveLeft ( ) helper . build ( "leftArrow" )…" at bounding box center [514, 195] width 208 height 217
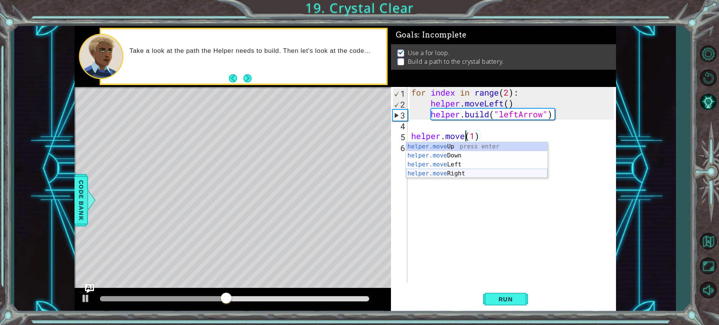
click at [453, 172] on div "helper.move Up press enter helper.move Down press enter helper.move Left press …" at bounding box center [477, 169] width 142 height 54
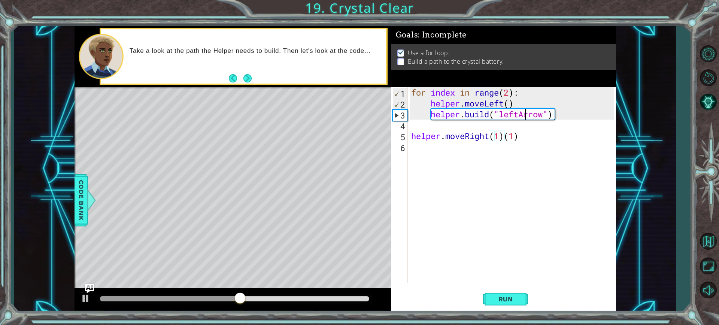
drag, startPoint x: 525, startPoint y: 115, endPoint x: 522, endPoint y: 137, distance: 22.7
click at [522, 131] on div "for index in range ( 2 ) : helper . moveLeft ( ) helper . build ( "leftArrow" )…" at bounding box center [514, 195] width 208 height 217
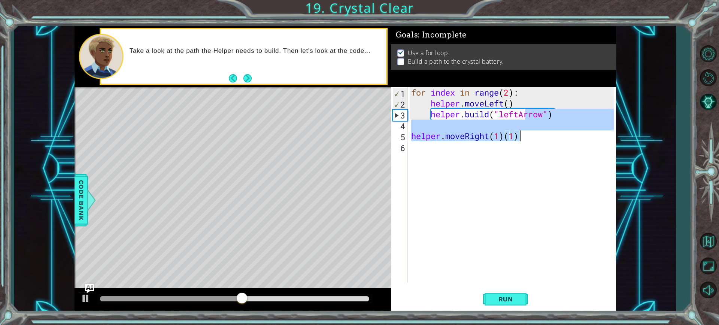
click at [521, 136] on div "for index in range ( 2 ) : helper . moveLeft ( ) helper . build ( "leftArrow" )…" at bounding box center [514, 195] width 208 height 217
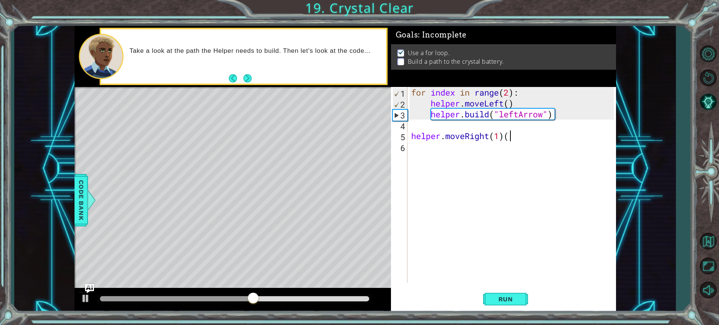
type textarea "helper.moveRight(1)"
click at [430, 154] on div "for index in range ( 2 ) : helper . moveLeft ( ) helper . build ( "leftArrow" )…" at bounding box center [514, 195] width 208 height 217
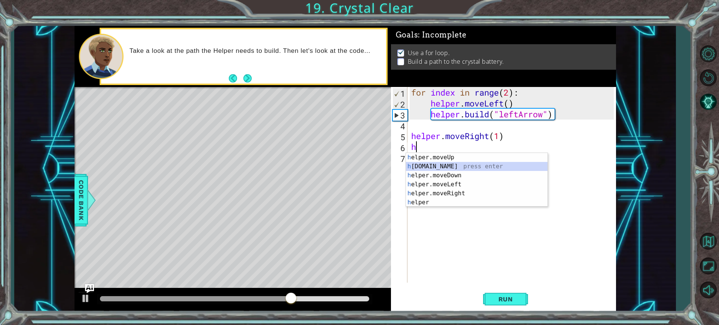
click at [439, 165] on div "h elper.moveUp press enter h [DOMAIN_NAME] press enter h elper.moveDown press e…" at bounding box center [477, 189] width 142 height 72
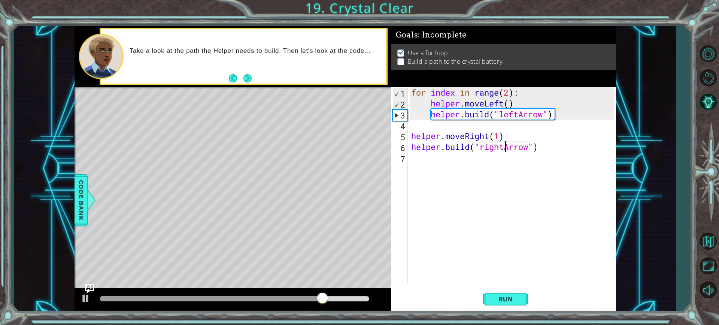
click at [504, 143] on div "for index in range ( 2 ) : helper . moveLeft ( ) helper . build ( "leftArrow" )…" at bounding box center [514, 195] width 208 height 217
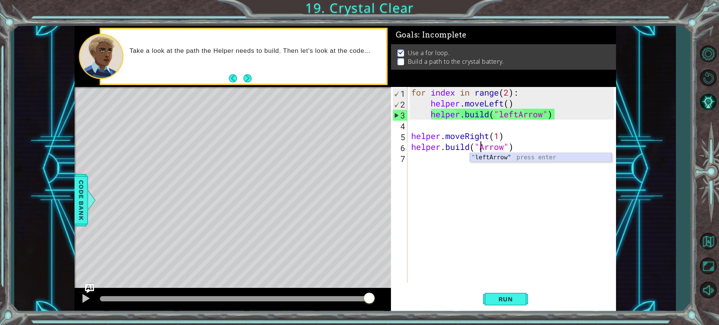
click at [505, 155] on div "" leftArrow" press enter" at bounding box center [541, 166] width 142 height 27
type textarea "[DOMAIN_NAME]("leftArrow")"
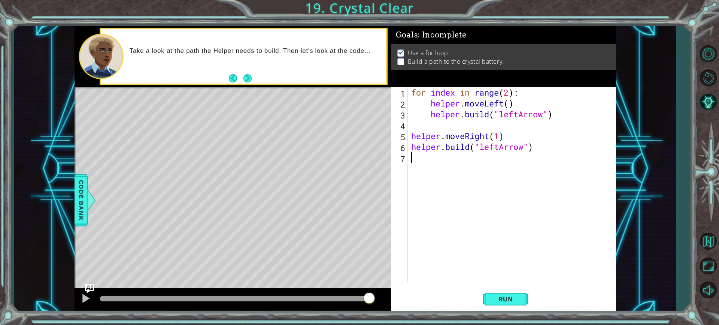
click at [419, 158] on div "for index in range ( 2 ) : helper . moveLeft ( ) helper . build ( "leftArrow" )…" at bounding box center [514, 195] width 208 height 217
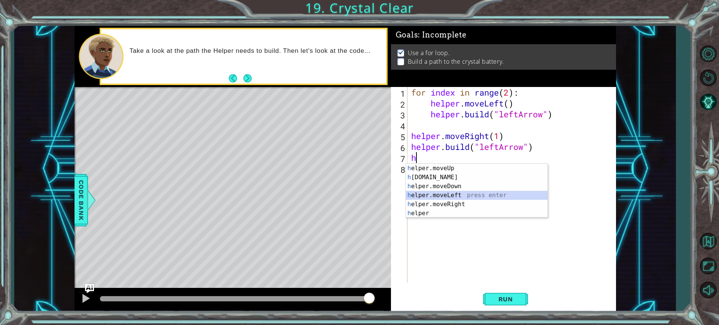
click at [439, 191] on div "h elper.moveUp press enter h [DOMAIN_NAME] press enter h elper.moveDown press e…" at bounding box center [477, 200] width 142 height 72
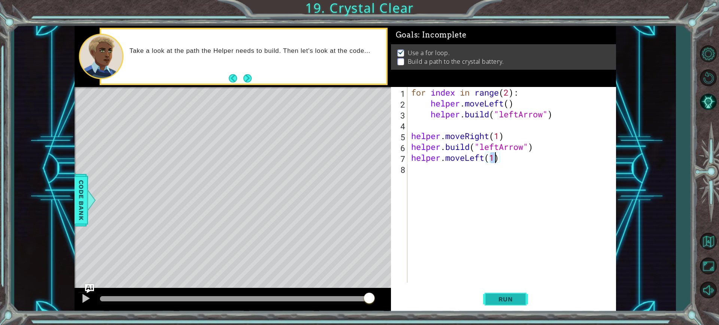
click at [509, 296] on span "Run" at bounding box center [506, 298] width 30 height 7
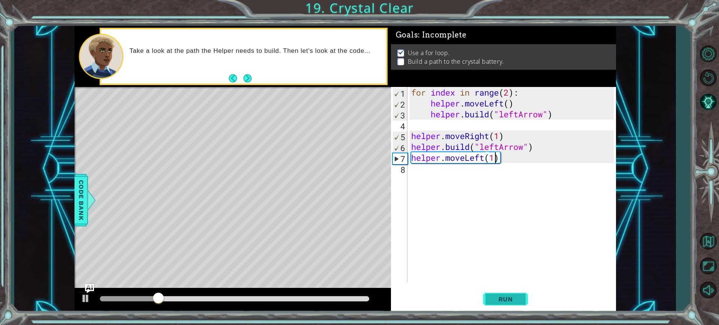
click at [502, 295] on span "Run" at bounding box center [506, 298] width 30 height 7
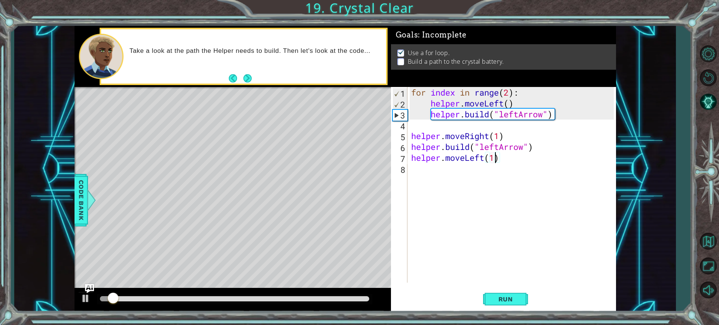
click at [490, 135] on div "for index in range ( 2 ) : helper . moveLeft ( ) helper . build ( "leftArrow" )…" at bounding box center [514, 195] width 208 height 217
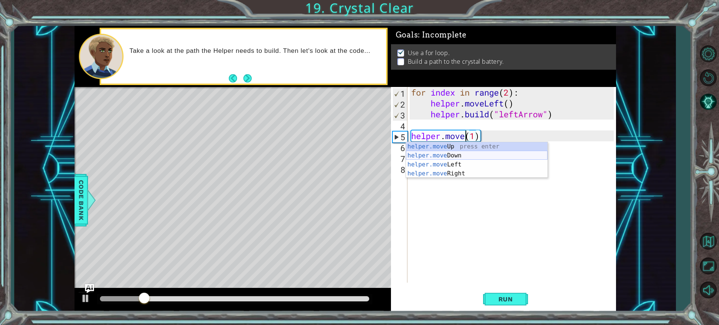
click at [448, 159] on div "helper.move Up press enter helper.move Down press enter helper.move Left press …" at bounding box center [477, 169] width 142 height 54
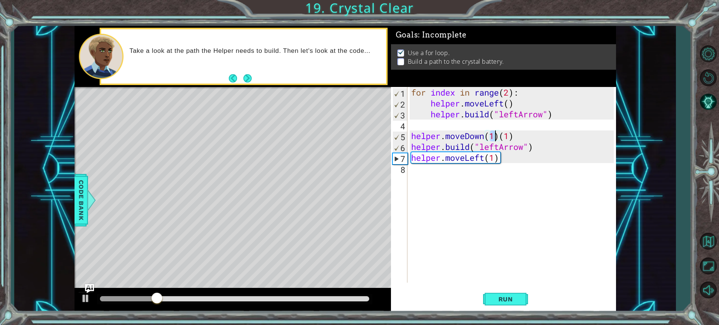
click at [489, 135] on div "for index in range ( 2 ) : helper . moveLeft ( ) helper . build ( "leftArrow" )…" at bounding box center [514, 195] width 208 height 217
click at [501, 137] on div "for index in range ( 2 ) : helper . moveLeft ( ) helper . build ( "leftArrow" )…" at bounding box center [514, 195] width 208 height 217
click at [518, 134] on div "for index in range ( 2 ) : helper . moveLeft ( ) helper . build ( "leftArrow" )…" at bounding box center [514, 195] width 208 height 217
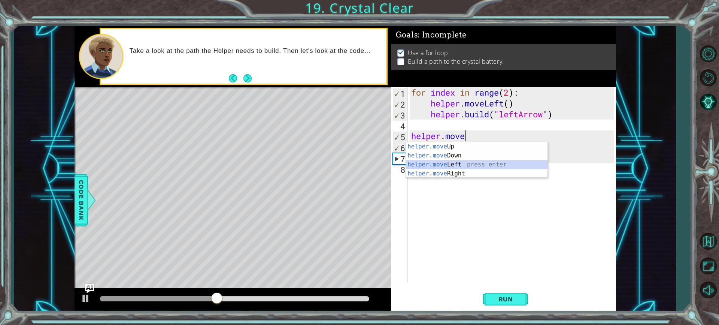
click at [462, 164] on div "helper.move Up press enter helper.move Down press enter helper.move Left press …" at bounding box center [477, 169] width 142 height 54
type textarea "helper.moveLeft(1)"
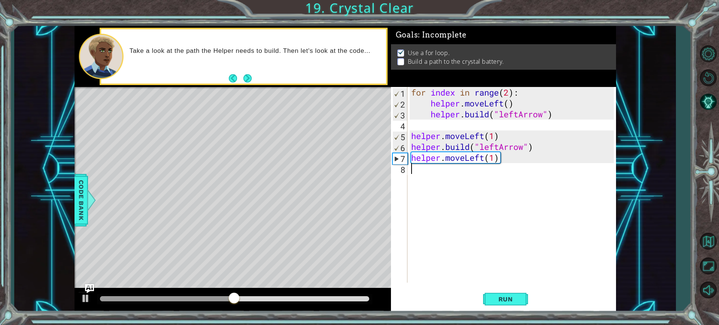
click at [420, 175] on div "for index in range ( 2 ) : helper . moveLeft ( ) helper . build ( "leftArrow" )…" at bounding box center [514, 195] width 208 height 217
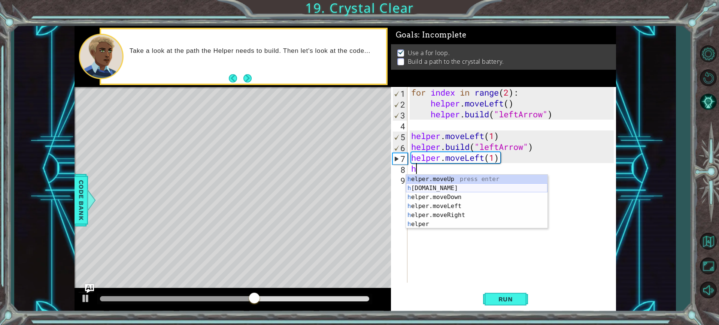
click at [433, 187] on div "h elper.moveUp press enter h [DOMAIN_NAME] press enter h elper.moveDown press e…" at bounding box center [477, 211] width 142 height 72
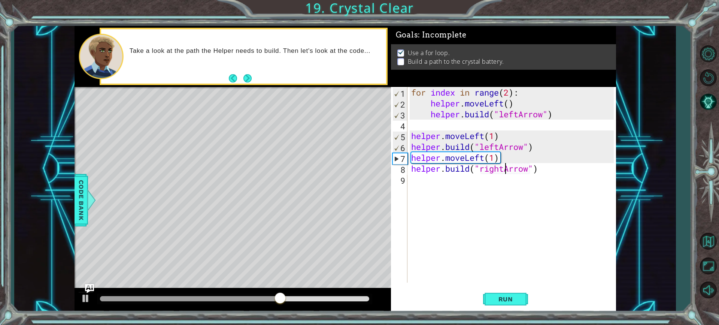
click at [505, 166] on div "for index in range ( 2 ) : helper . moveLeft ( ) helper . build ( "leftArrow" )…" at bounding box center [514, 195] width 208 height 217
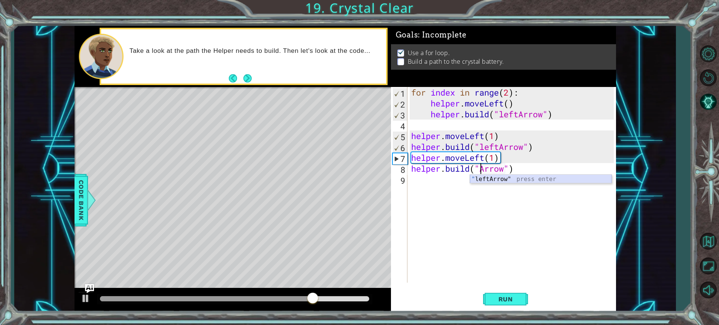
click at [523, 181] on div "" leftArrow" press enter" at bounding box center [541, 188] width 142 height 27
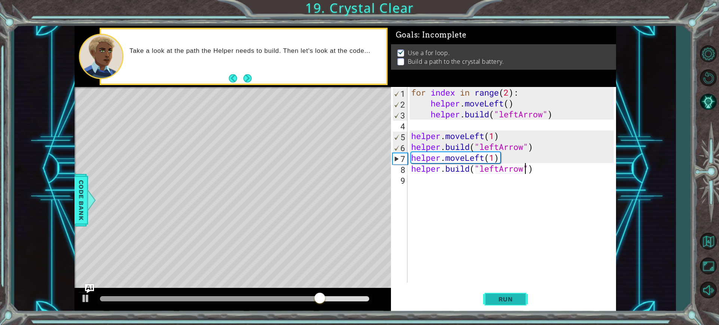
type textarea "[DOMAIN_NAME]("leftArrow")"
click at [508, 291] on button "Run" at bounding box center [505, 299] width 45 height 22
